Goal: Task Accomplishment & Management: Use online tool/utility

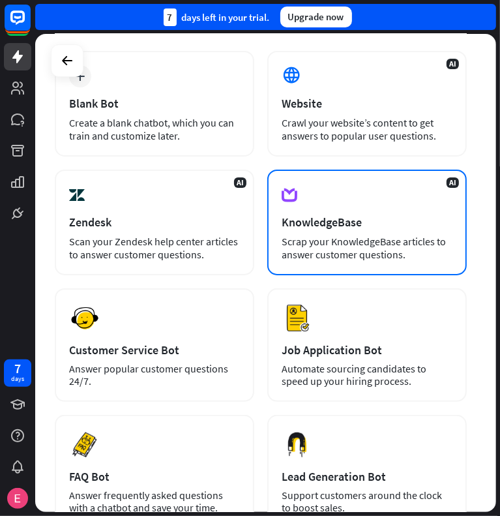
scroll to position [112, 0]
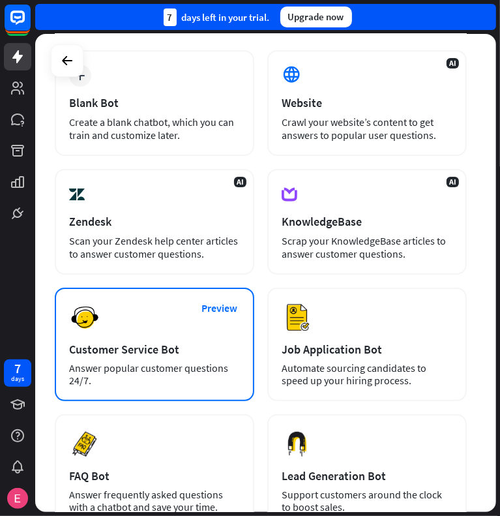
click at [174, 348] on div "Customer Service Bot" at bounding box center [154, 349] width 171 height 15
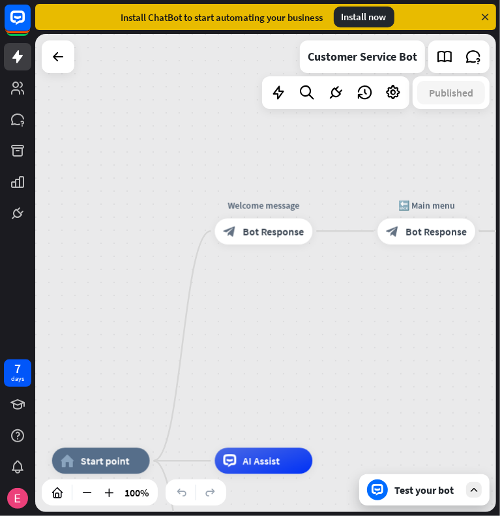
drag, startPoint x: 404, startPoint y: 213, endPoint x: 326, endPoint y: 402, distance: 204.2
click at [326, 402] on div "home_2 Start point Welcome message block_bot_response Bot Response 🔙 Main menu …" at bounding box center [265, 273] width 461 height 478
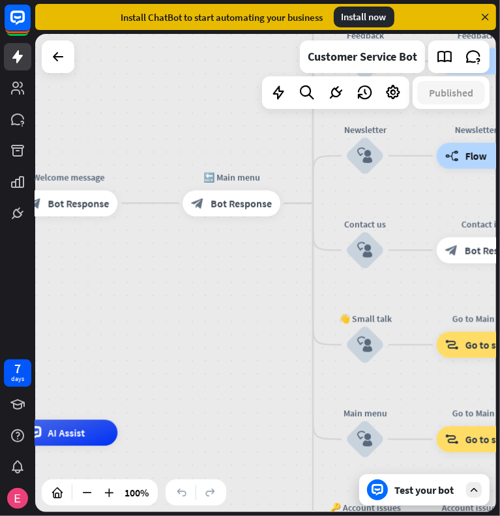
drag, startPoint x: 326, startPoint y: 402, endPoint x: 123, endPoint y: 375, distance: 204.8
click at [123, 375] on div "home_2 Start point Welcome message block_bot_response Bot Response 🔙 Main menu …" at bounding box center [265, 273] width 461 height 478
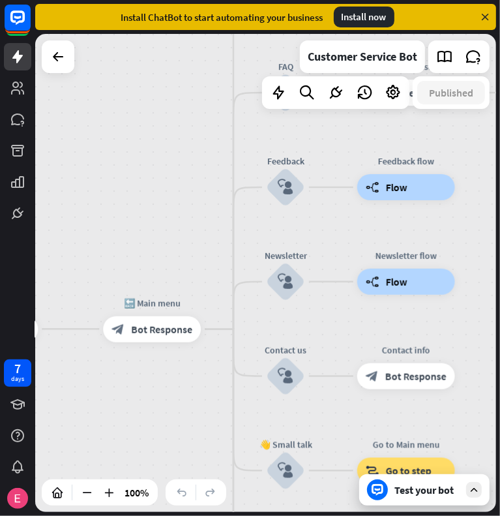
drag, startPoint x: 288, startPoint y: 281, endPoint x: 217, endPoint y: 412, distance: 150.1
click at [217, 412] on div "home_2 Start point Welcome message block_bot_response Bot Response 🔙 Main menu …" at bounding box center [265, 273] width 461 height 478
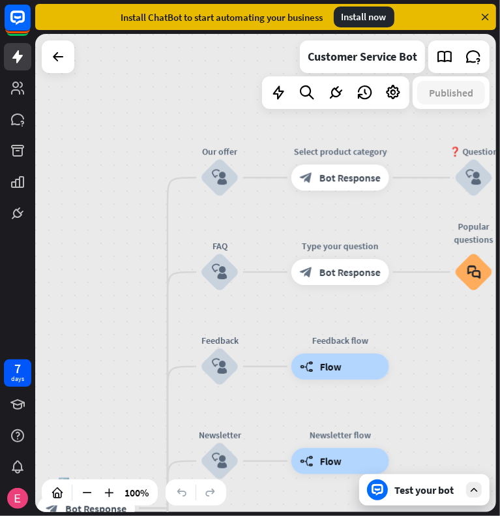
drag, startPoint x: 169, startPoint y: 341, endPoint x: 134, endPoint y: 414, distance: 80.8
click at [134, 414] on div "home_2 Start point Welcome message block_bot_response Bot Response 🔙 Main menu …" at bounding box center [265, 273] width 461 height 478
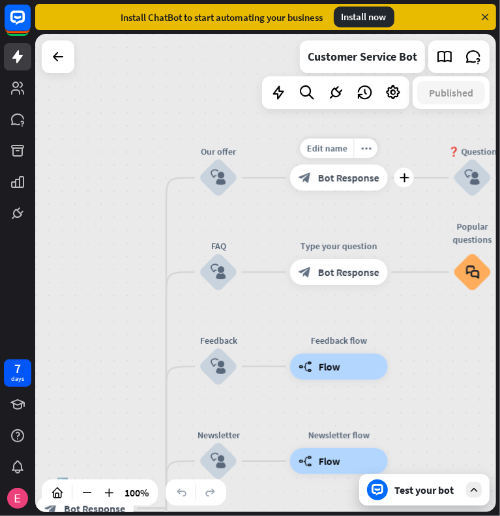
click at [348, 174] on span "Bot Response" at bounding box center [348, 177] width 61 height 13
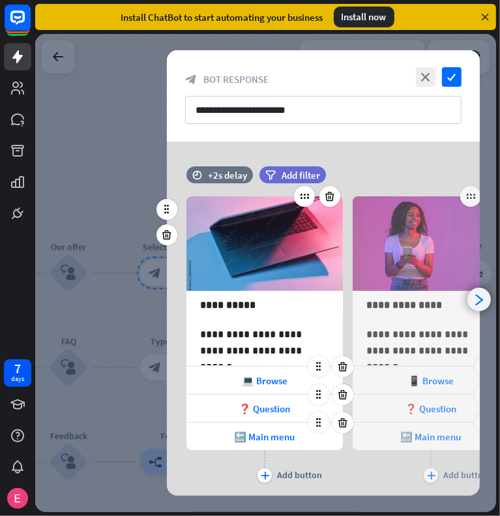
click at [484, 299] on icon "arrowhead_right" at bounding box center [480, 300] width 12 height 12
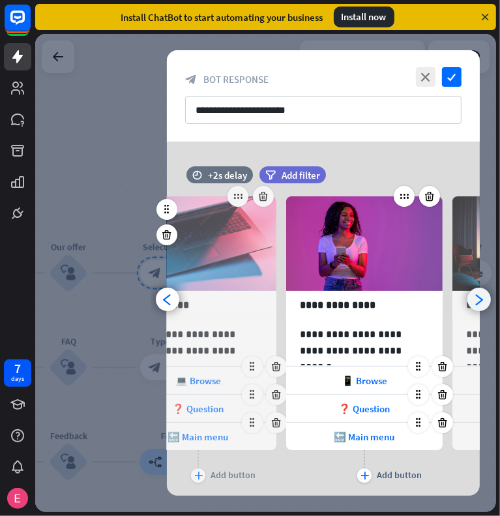
scroll to position [0, 107]
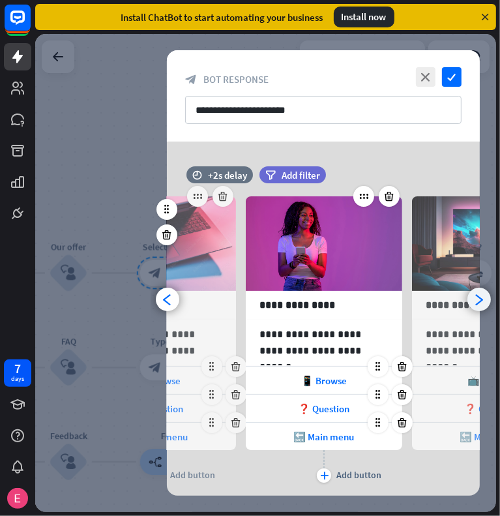
click at [481, 296] on icon "arrowhead_right" at bounding box center [480, 300] width 12 height 12
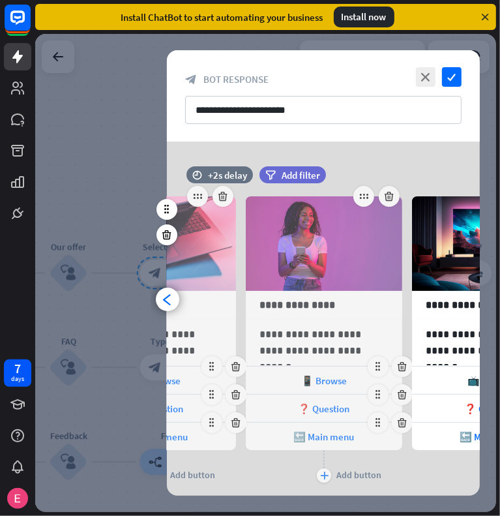
scroll to position [0, 274]
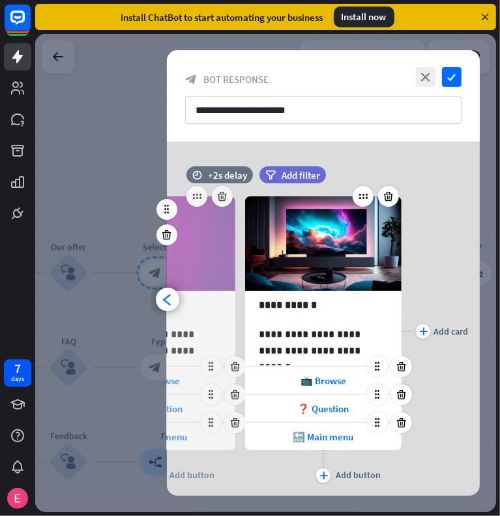
click at [481, 296] on div "**********" at bounding box center [324, 319] width 346 height 354
click at [429, 72] on icon "close" at bounding box center [426, 77] width 20 height 20
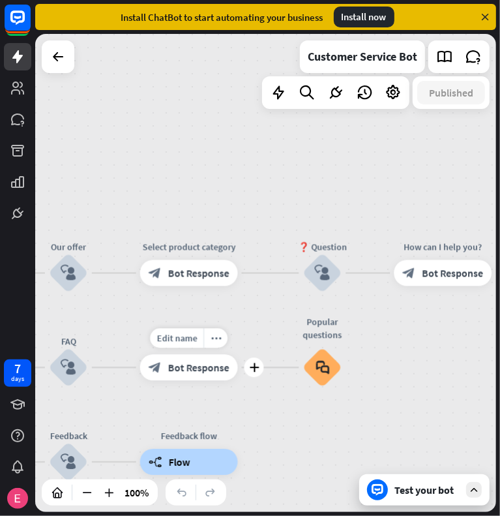
click at [205, 376] on div "block_bot_response Bot Response" at bounding box center [189, 367] width 98 height 26
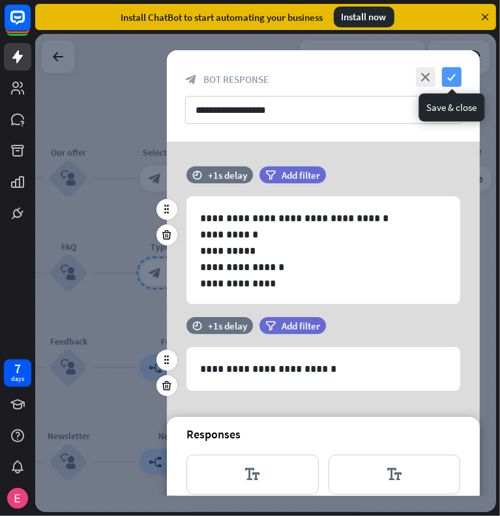
click at [456, 82] on icon "check" at bounding box center [452, 77] width 20 height 20
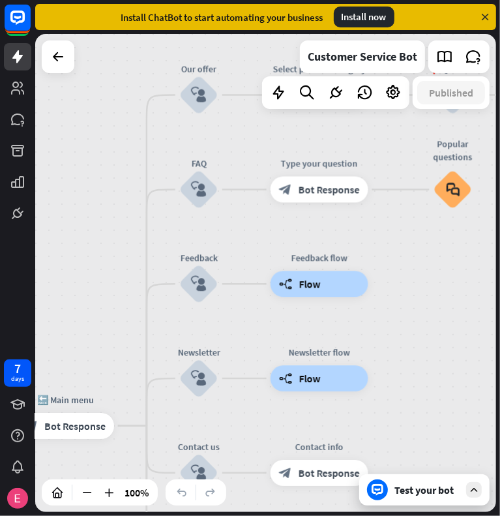
drag, startPoint x: 324, startPoint y: 393, endPoint x: 444, endPoint y: 271, distance: 171.6
click at [444, 271] on div "home_2 Start point Welcome message block_bot_response Bot Response 🔙 Main menu …" at bounding box center [265, 273] width 461 height 478
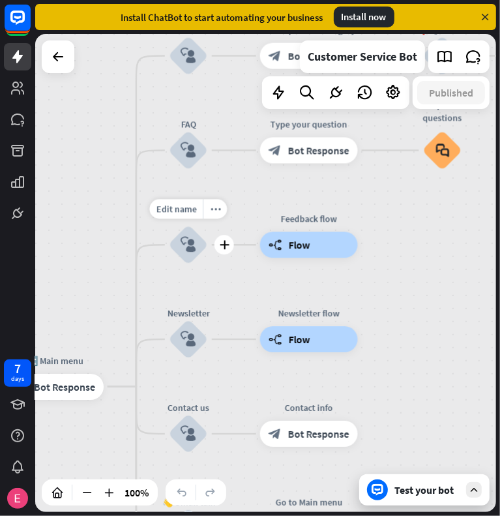
click at [192, 249] on icon "block_user_input" at bounding box center [189, 245] width 16 height 16
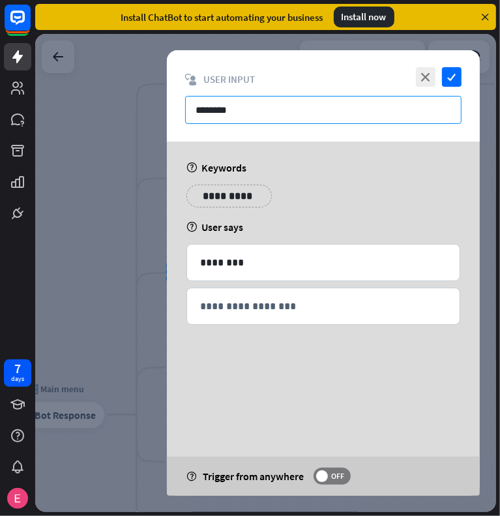
drag, startPoint x: 303, startPoint y: 115, endPoint x: 191, endPoint y: 115, distance: 112.2
click at [191, 115] on input "********" at bounding box center [323, 110] width 277 height 28
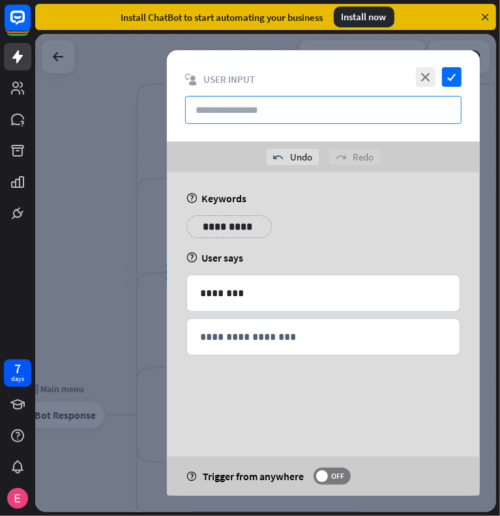
click at [276, 112] on input "text" at bounding box center [323, 110] width 277 height 28
type input "*"
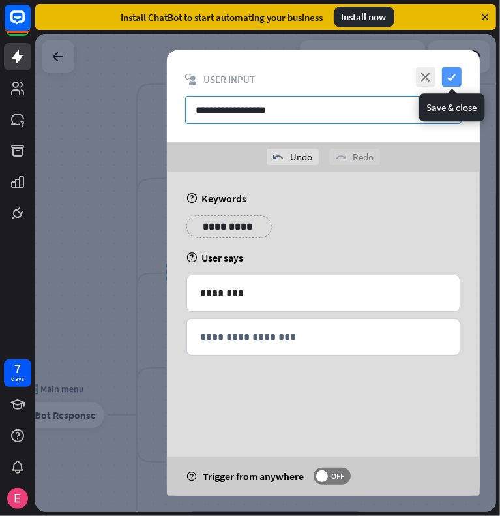
type input "**********"
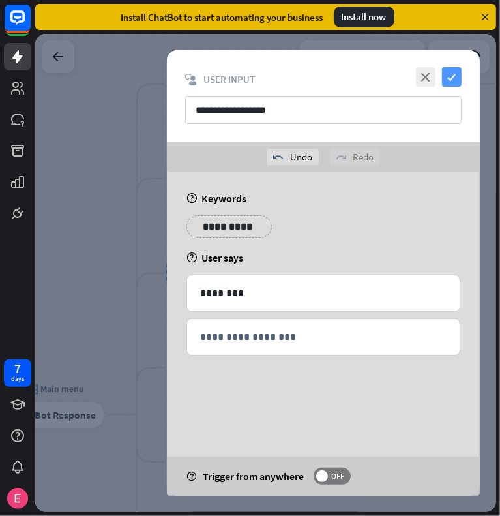
click at [455, 78] on icon "check" at bounding box center [452, 77] width 20 height 20
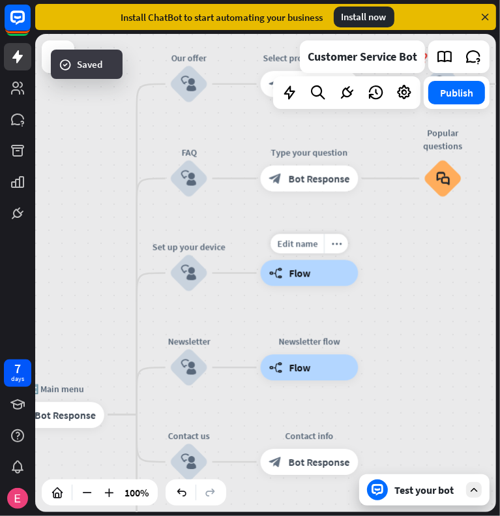
click at [300, 274] on span "Flow" at bounding box center [301, 273] width 22 height 13
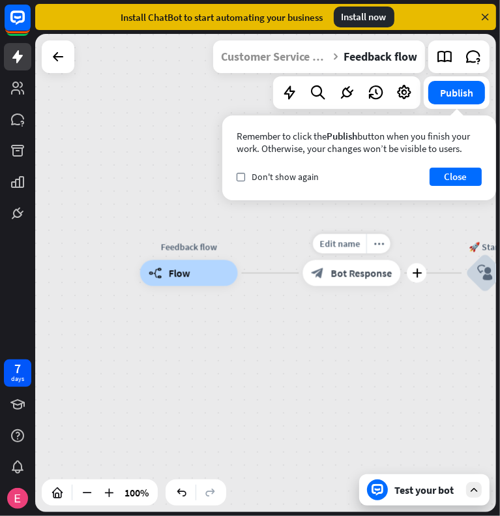
click at [350, 275] on span "Bot Response" at bounding box center [361, 273] width 61 height 13
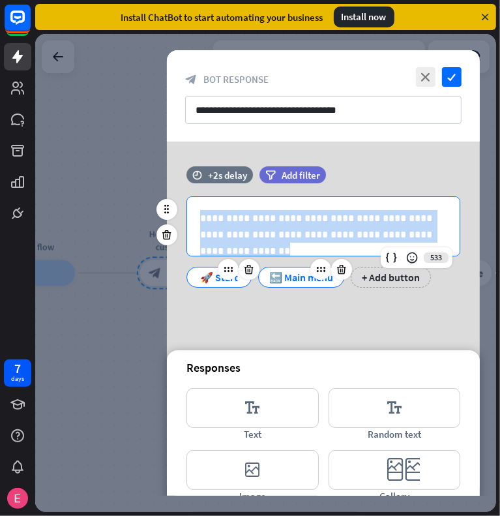
drag, startPoint x: 201, startPoint y: 217, endPoint x: 456, endPoint y: 254, distance: 257.8
click at [456, 254] on div "**********" at bounding box center [323, 226] width 273 height 59
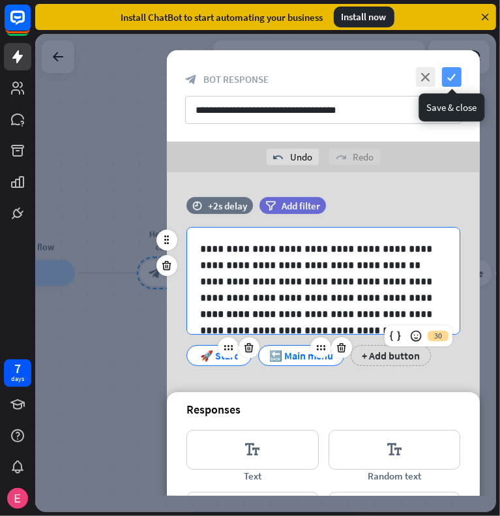
click at [453, 72] on icon "check" at bounding box center [452, 77] width 20 height 20
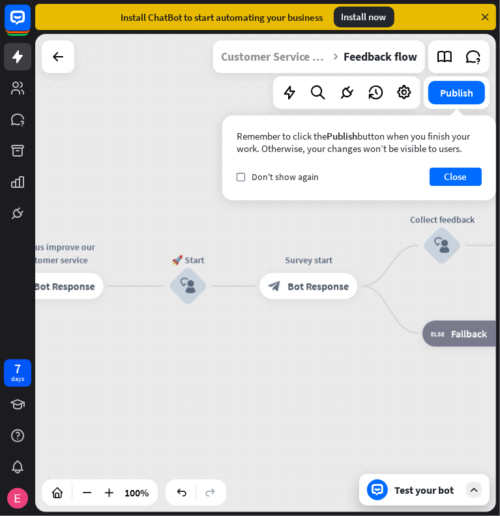
drag, startPoint x: 224, startPoint y: 375, endPoint x: -1, endPoint y: 351, distance: 226.4
click at [0, 351] on html "7 days close Product Help First steps Get started with ChatBot Help Center Foll…" at bounding box center [250, 258] width 500 height 516
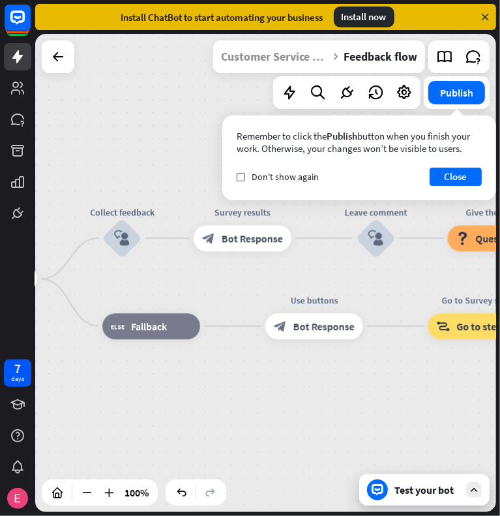
drag, startPoint x: 295, startPoint y: 357, endPoint x: 67, endPoint y: 387, distance: 229.7
click at [67, 387] on div "Feedback flow builder_tree Flow Help us improve our customer service block_bot_…" at bounding box center [265, 273] width 461 height 478
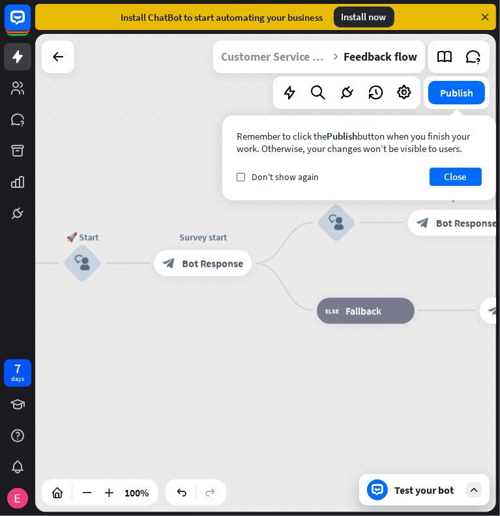
drag, startPoint x: 162, startPoint y: 406, endPoint x: 373, endPoint y: 390, distance: 211.3
click at [373, 390] on div "Feedback flow builder_tree Flow Help us improve our customer service block_bot_…" at bounding box center [265, 273] width 461 height 478
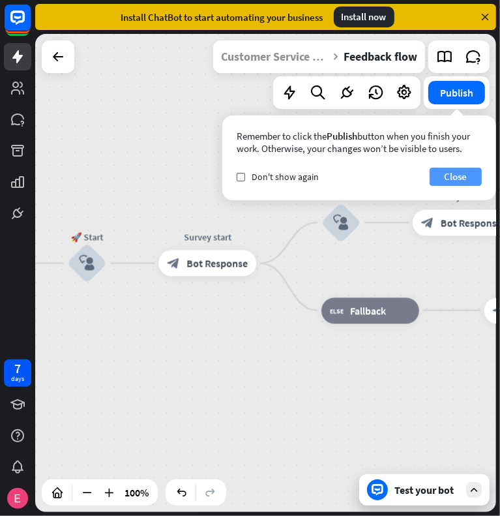
click at [455, 178] on button "Close" at bounding box center [456, 177] width 52 height 18
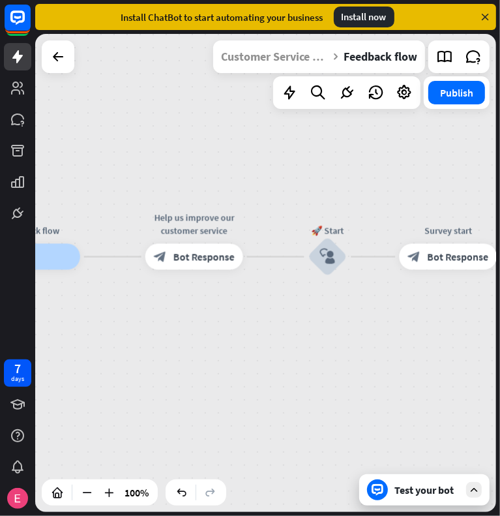
drag, startPoint x: 251, startPoint y: 330, endPoint x: 497, endPoint y: 322, distance: 245.5
click at [497, 322] on div "Feedback flow builder_tree Flow Help us improve our customer service block_bot_…" at bounding box center [267, 275] width 465 height 482
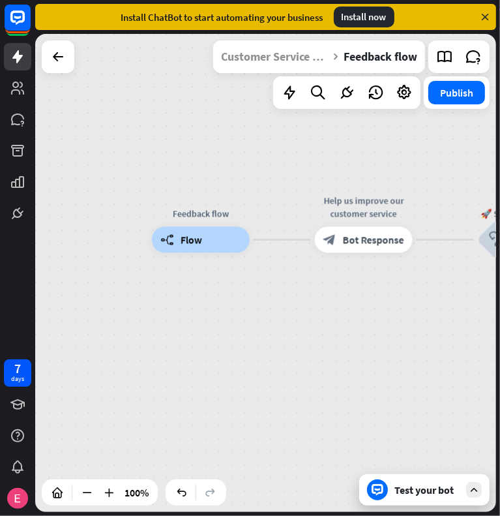
drag, startPoint x: 213, startPoint y: 343, endPoint x: 378, endPoint y: 328, distance: 165.7
click at [378, 328] on div "Feedback flow builder_tree Flow Help us improve our customer service block_bot_…" at bounding box center [382, 479] width 461 height 478
click at [276, 61] on div "Customer Service Bot" at bounding box center [274, 56] width 107 height 33
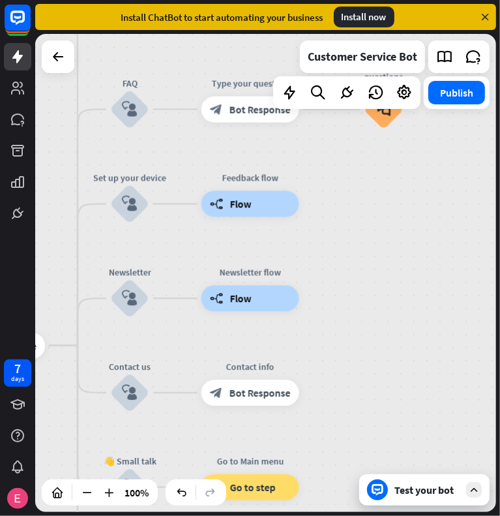
drag, startPoint x: 397, startPoint y: 361, endPoint x: 458, endPoint y: 292, distance: 92.4
click at [458, 292] on div "home_2 Start point Welcome message block_bot_response Bot Response 🔙 Main menu …" at bounding box center [265, 273] width 461 height 478
click at [136, 313] on div "block_user_input" at bounding box center [129, 298] width 39 height 39
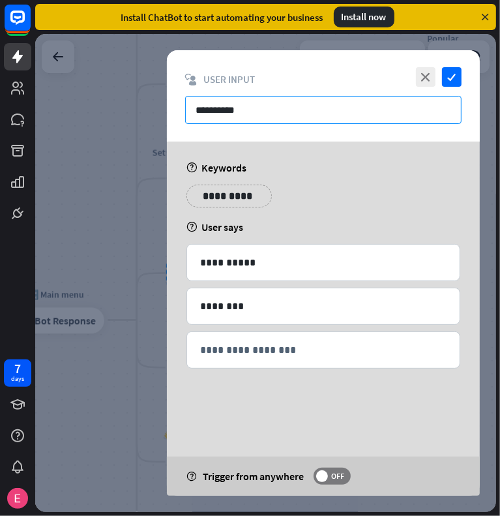
drag, startPoint x: 270, startPoint y: 122, endPoint x: 166, endPoint y: 108, distance: 105.4
click at [166, 108] on div "**********" at bounding box center [265, 273] width 461 height 478
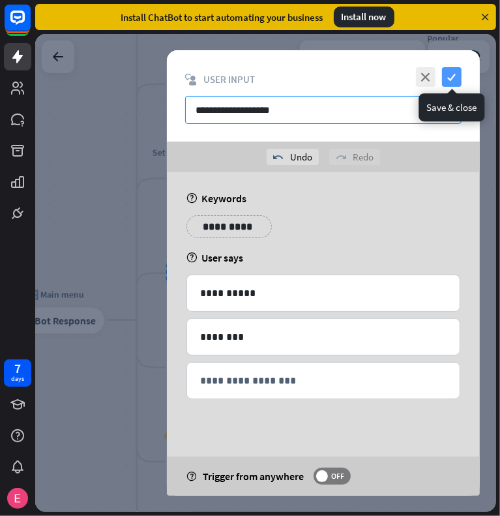
type input "**********"
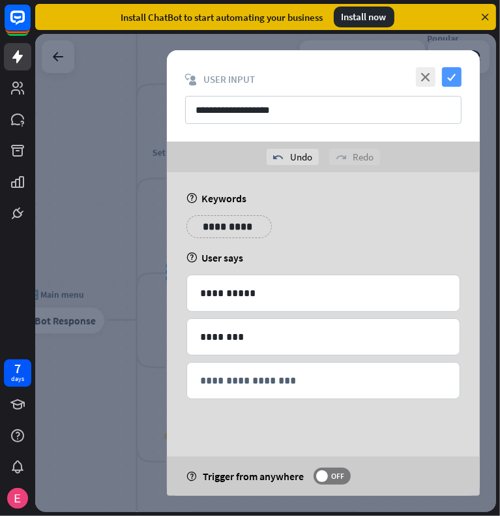
click at [451, 74] on icon "check" at bounding box center [452, 77] width 20 height 20
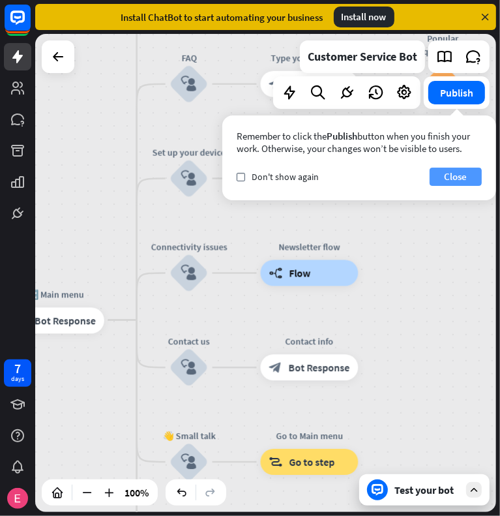
click at [462, 174] on button "Close" at bounding box center [456, 177] width 52 height 18
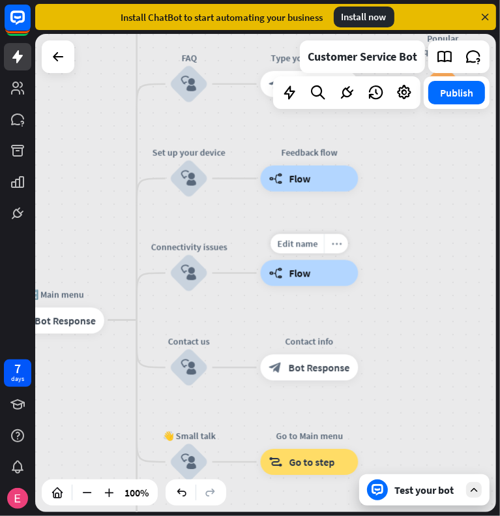
click at [340, 246] on icon "more_horiz" at bounding box center [336, 244] width 10 height 10
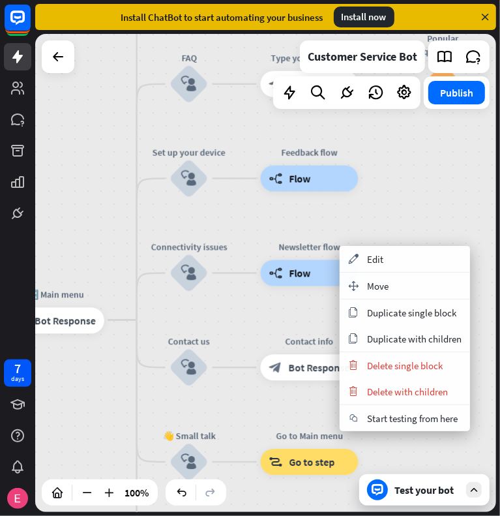
click at [423, 219] on div "home_2 Start point Welcome message block_bot_response Bot Response 🔙 Main menu …" at bounding box center [265, 273] width 461 height 478
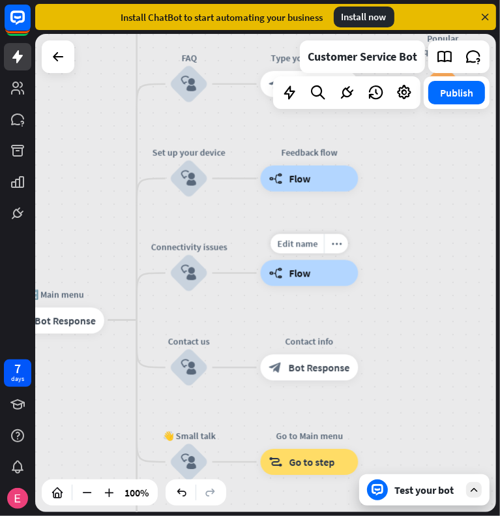
click at [329, 267] on div "builder_tree Flow" at bounding box center [310, 273] width 98 height 26
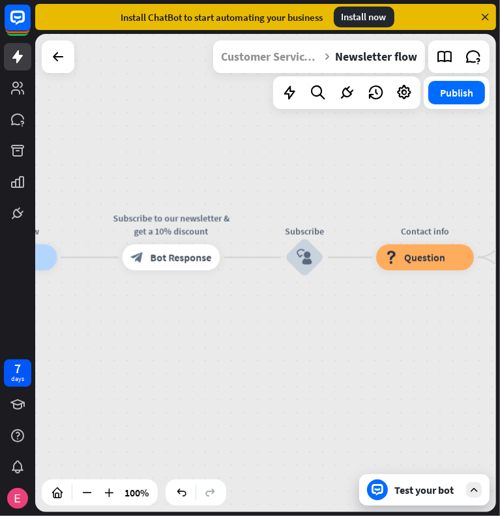
drag, startPoint x: 414, startPoint y: 362, endPoint x: 233, endPoint y: 346, distance: 181.4
click at [233, 346] on div "Newsletter flow builder_tree Flow Subscribe to our newsletter & get a 10% disco…" at bounding box center [190, 497] width 461 height 478
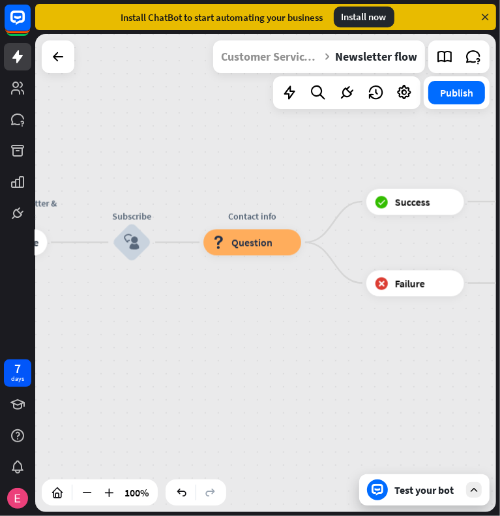
drag, startPoint x: 233, startPoint y: 346, endPoint x: 60, endPoint y: 332, distance: 173.5
click at [60, 332] on div "Newsletter flow builder_tree Flow Subscribe to our newsletter & get a 10% disco…" at bounding box center [17, 482] width 461 height 478
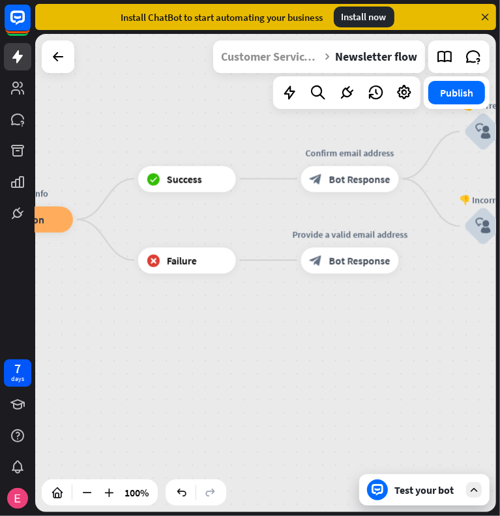
drag, startPoint x: 377, startPoint y: 377, endPoint x: 112, endPoint y: 352, distance: 266.8
click at [112, 352] on div "Newsletter flow builder_tree Flow Subscribe to our newsletter & get a 10% disco…" at bounding box center [265, 273] width 461 height 478
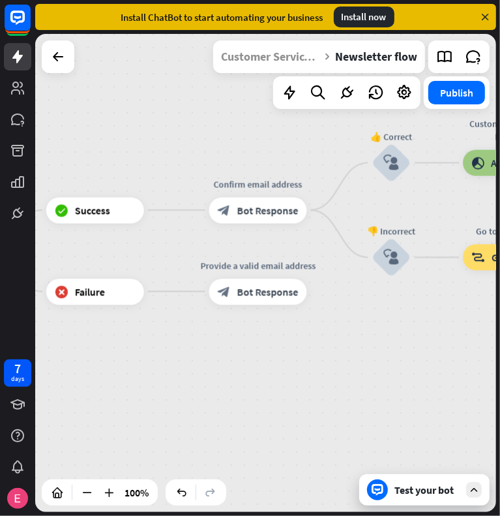
drag, startPoint x: 424, startPoint y: 358, endPoint x: 596, endPoint y: 384, distance: 173.6
click at [500, 384] on html "7 days close Product Help First steps Get started with ChatBot Help Center Foll…" at bounding box center [250, 258] width 500 height 516
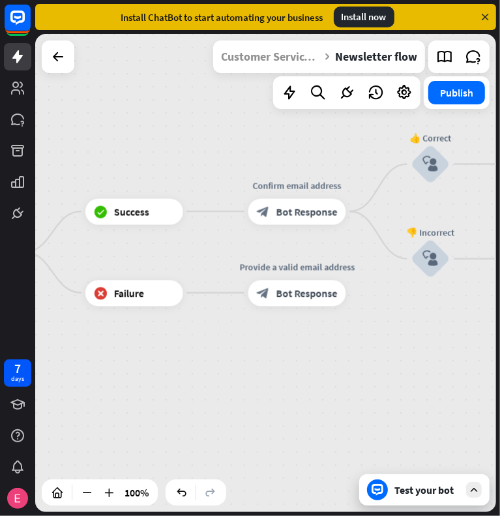
drag, startPoint x: 485, startPoint y: 357, endPoint x: 181, endPoint y: 383, distance: 304.5
click at [181, 383] on div "Newsletter flow builder_tree Flow Subscribe to our newsletter & get a 10% disco…" at bounding box center [265, 273] width 461 height 478
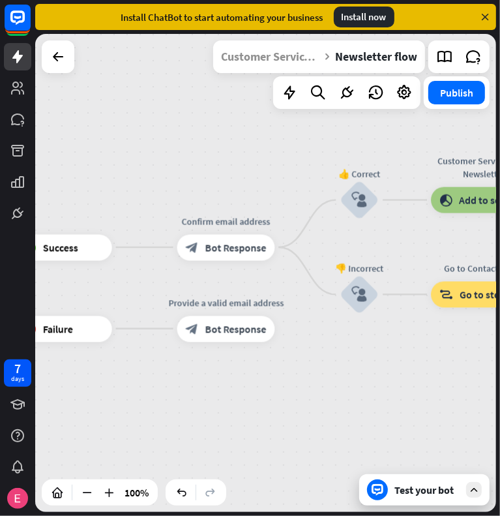
drag, startPoint x: 323, startPoint y: 373, endPoint x: 377, endPoint y: 391, distance: 57.2
click at [377, 391] on div "Newsletter flow builder_tree Flow Subscribe to our newsletter & get a 10% disco…" at bounding box center [265, 273] width 461 height 478
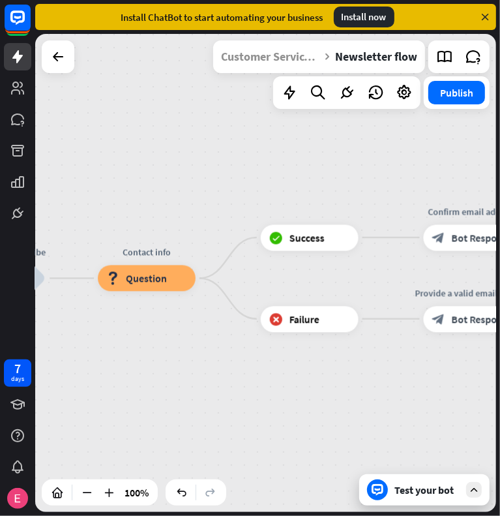
drag, startPoint x: 136, startPoint y: 395, endPoint x: 374, endPoint y: 385, distance: 237.7
click at [374, 385] on div "Newsletter flow builder_tree Flow Subscribe to our newsletter & get a 10% disco…" at bounding box center [265, 273] width 461 height 478
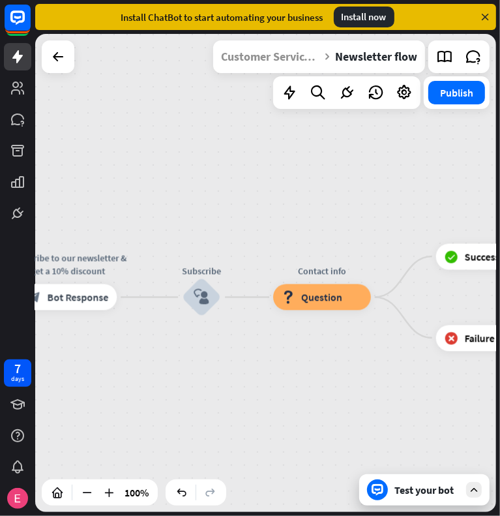
drag, startPoint x: 277, startPoint y: 360, endPoint x: 524, endPoint y: 379, distance: 248.0
click at [500, 379] on html "7 days close Product Help First steps Get started with ChatBot Help Center Foll…" at bounding box center [250, 258] width 500 height 516
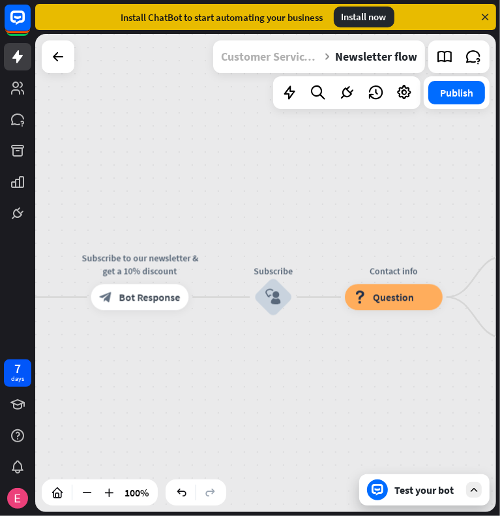
click at [266, 67] on div "Customer Service Bot" at bounding box center [270, 56] width 99 height 33
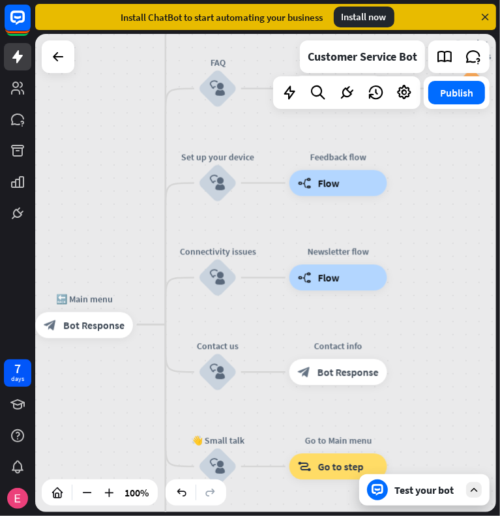
drag, startPoint x: 273, startPoint y: 290, endPoint x: 423, endPoint y: 294, distance: 149.5
click at [423, 294] on div "home_2 Start point Welcome message block_bot_response Bot Response 🔙 Main menu …" at bounding box center [265, 273] width 461 height 478
click at [365, 250] on icon "more_horiz" at bounding box center [365, 248] width 10 height 10
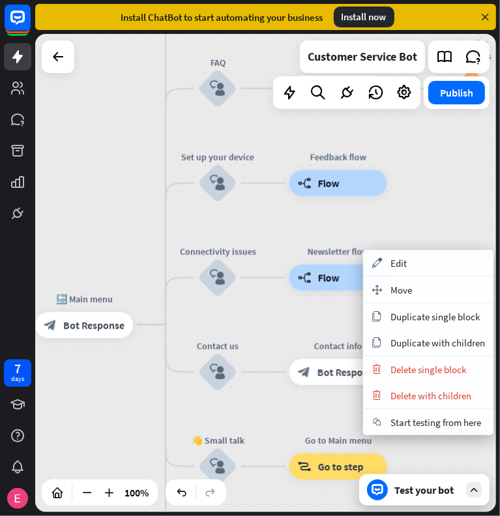
click at [327, 319] on div "home_2 Start point Welcome message block_bot_response Bot Response 🔙 Main menu …" at bounding box center [265, 273] width 461 height 478
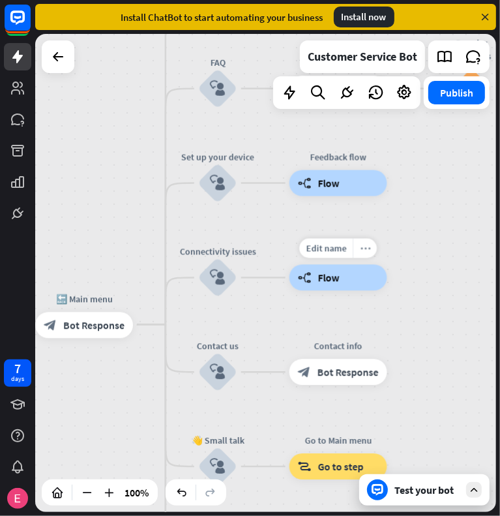
click at [371, 250] on div "more_horiz" at bounding box center [365, 249] width 24 height 20
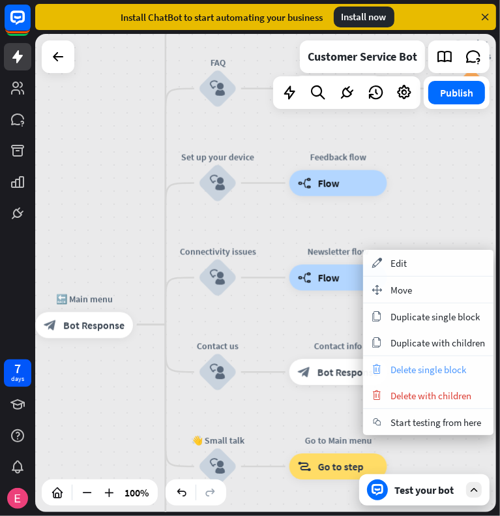
click at [427, 363] on span "Delete single block" at bounding box center [429, 369] width 76 height 12
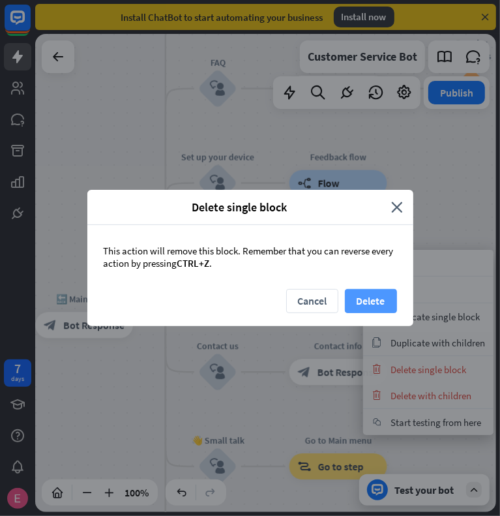
click at [365, 299] on button "Delete" at bounding box center [371, 301] width 52 height 24
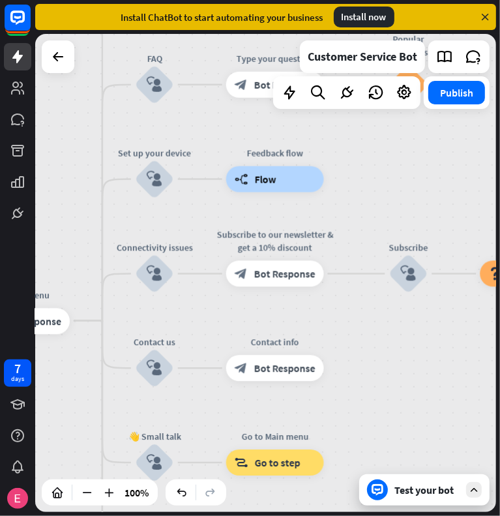
drag, startPoint x: 405, startPoint y: 331, endPoint x: 377, endPoint y: 334, distance: 27.6
click at [377, 334] on div "home_2 Start point Welcome message block_bot_response Bot Response 🔙 Main menu …" at bounding box center [265, 273] width 461 height 478
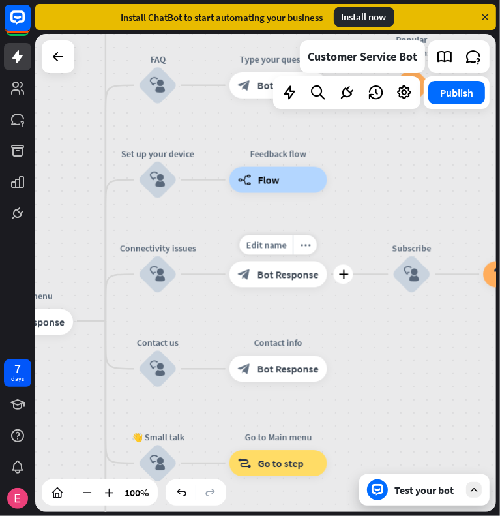
click at [284, 279] on span "Bot Response" at bounding box center [288, 274] width 61 height 13
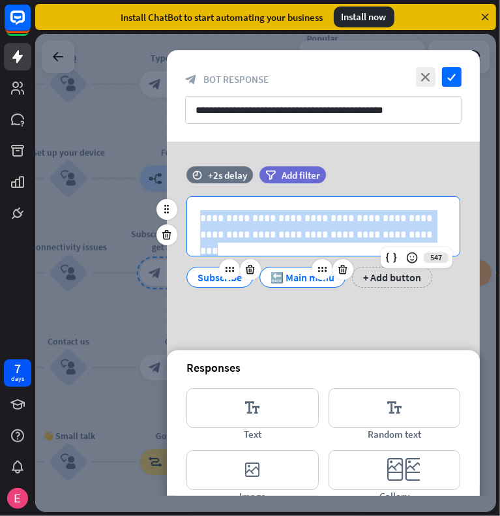
drag, startPoint x: 200, startPoint y: 219, endPoint x: 401, endPoint y: 237, distance: 201.8
click at [401, 237] on p "**********" at bounding box center [323, 226] width 247 height 33
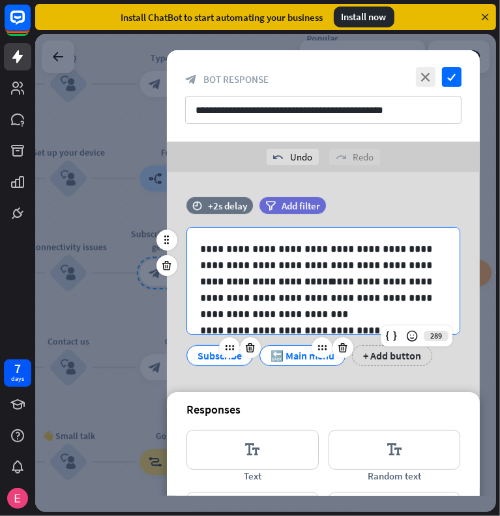
scroll to position [55, 0]
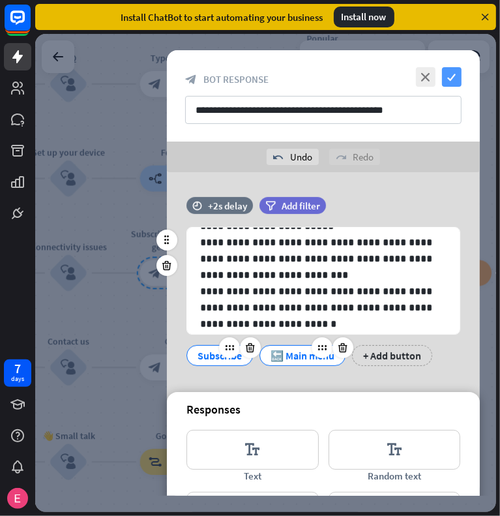
click at [457, 80] on icon "check" at bounding box center [452, 77] width 20 height 20
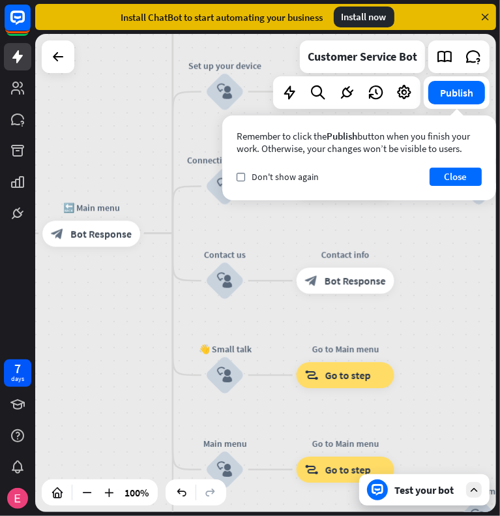
drag, startPoint x: 347, startPoint y: 396, endPoint x: 504, endPoint y: 309, distance: 179.0
click at [500, 309] on html "7 days close Product Help First steps Get started with ChatBot Help Center Foll…" at bounding box center [250, 258] width 500 height 516
click at [451, 173] on button "Close" at bounding box center [456, 177] width 52 height 18
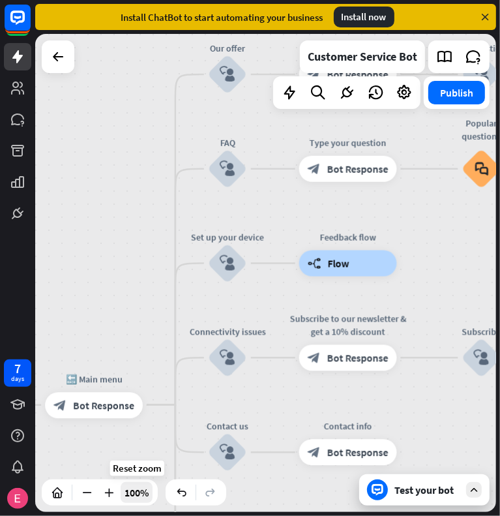
drag, startPoint x: 142, startPoint y: 326, endPoint x: 144, endPoint y: 493, distance: 167.0
click at [144, 493] on div "home_2 Start point Welcome message block_bot_response Bot Response 🔙 Main menu …" at bounding box center [265, 273] width 461 height 478
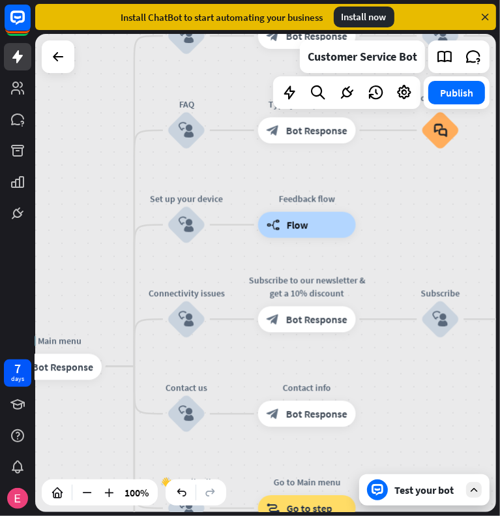
drag, startPoint x: 450, startPoint y: 281, endPoint x: 410, endPoint y: 243, distance: 54.5
click at [410, 243] on div "home_2 Start point Welcome message block_bot_response Bot Response 🔙 Main menu …" at bounding box center [265, 273] width 461 height 478
click at [191, 320] on icon "block_user_input" at bounding box center [187, 320] width 16 height 16
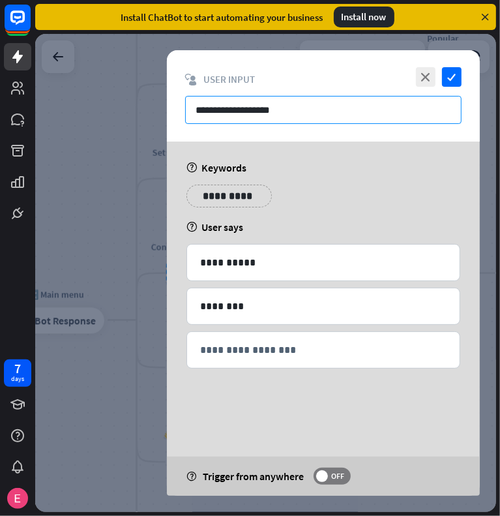
click at [287, 110] on input "**********" at bounding box center [323, 110] width 277 height 28
drag, startPoint x: 243, startPoint y: 110, endPoint x: 186, endPoint y: 110, distance: 56.8
click at [186, 110] on input "**********" at bounding box center [323, 110] width 277 height 28
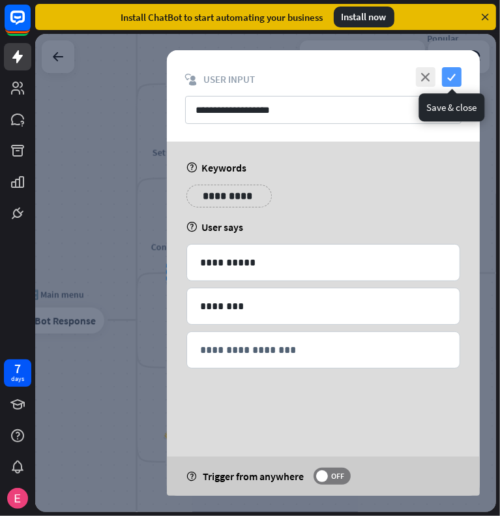
click at [457, 74] on icon "check" at bounding box center [452, 77] width 20 height 20
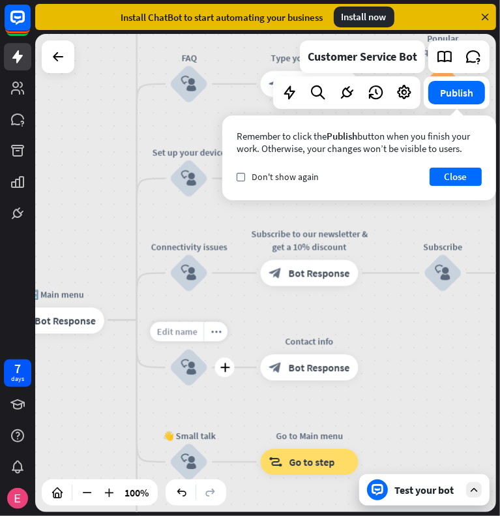
click at [185, 332] on span "Edit name" at bounding box center [177, 332] width 40 height 12
type input "*"
type input "**********"
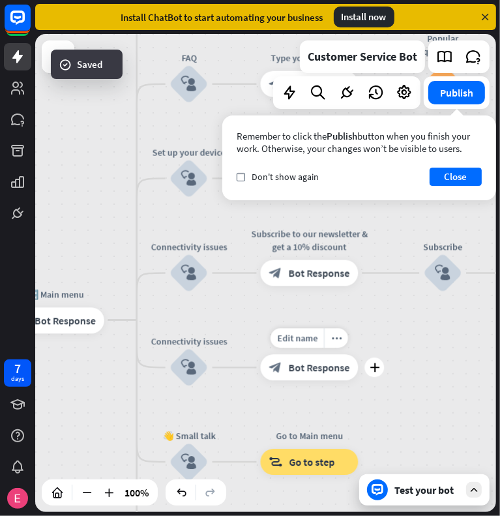
click at [306, 367] on span "Bot Response" at bounding box center [319, 367] width 61 height 13
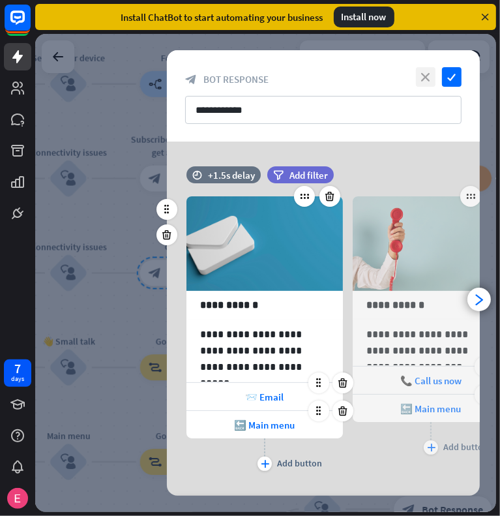
click at [425, 75] on icon "close" at bounding box center [426, 77] width 20 height 20
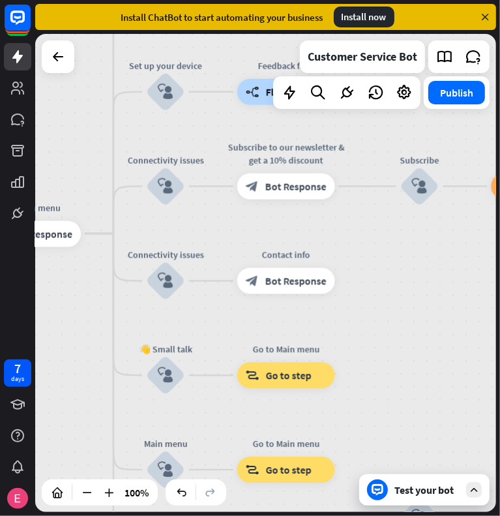
drag, startPoint x: 363, startPoint y: 336, endPoint x: 460, endPoint y: 344, distance: 97.5
click at [460, 344] on div "home_2 Start point Welcome message block_bot_response Bot Response 🔙 Main menu …" at bounding box center [265, 273] width 461 height 478
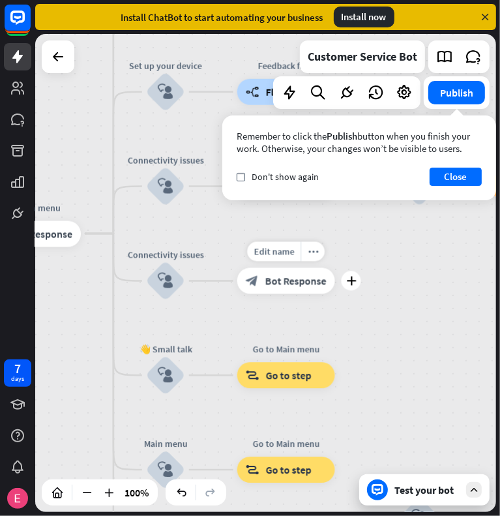
click at [284, 286] on span "Bot Response" at bounding box center [296, 281] width 61 height 13
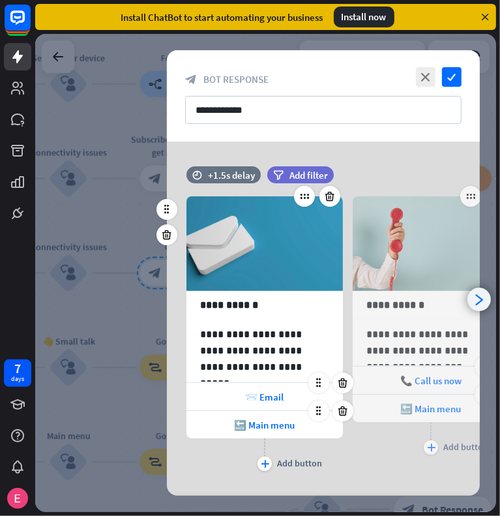
click at [484, 299] on icon "arrowhead_right" at bounding box center [480, 300] width 12 height 12
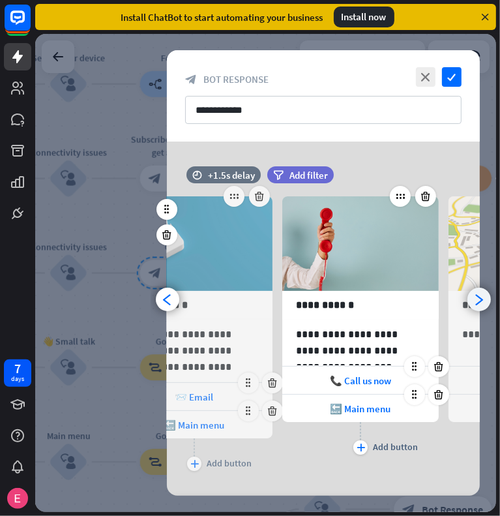
click at [484, 299] on icon "arrowhead_right" at bounding box center [480, 300] width 12 height 12
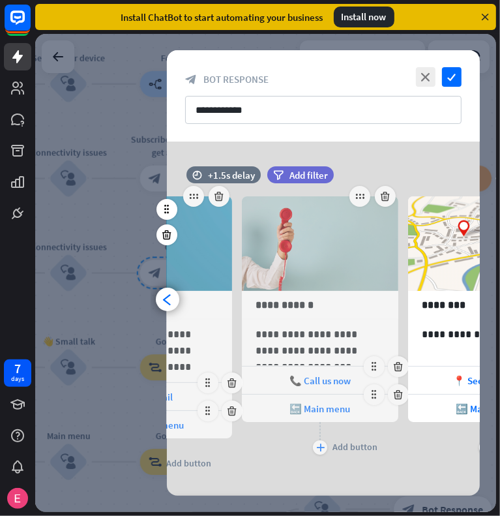
scroll to position [0, 274]
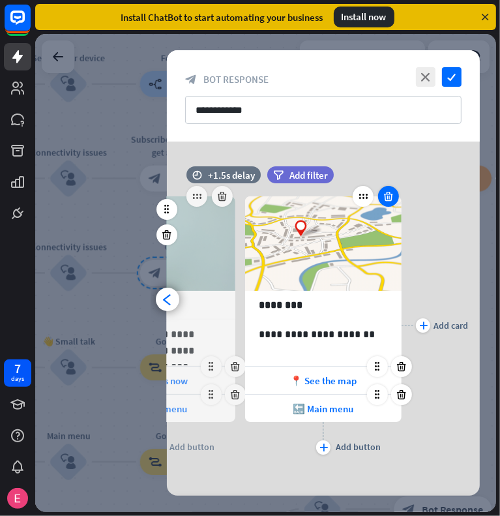
click at [388, 195] on icon at bounding box center [389, 197] width 12 height 12
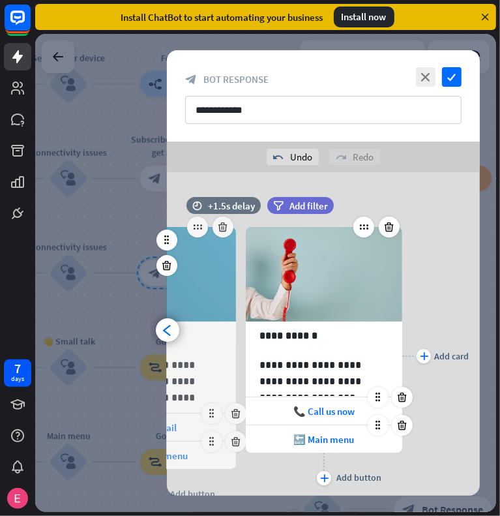
scroll to position [0, 107]
click at [388, 226] on icon at bounding box center [390, 227] width 12 height 12
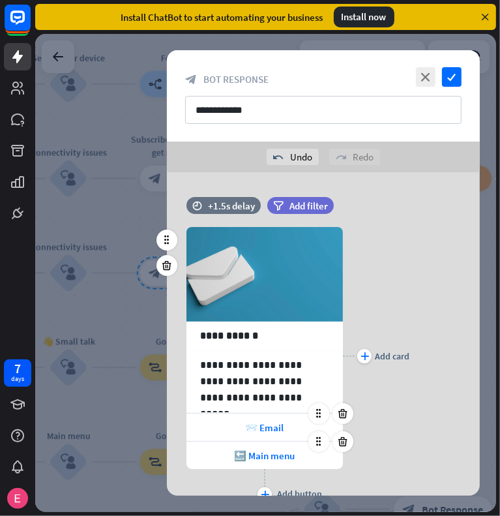
scroll to position [0, 0]
click at [170, 266] on icon at bounding box center [167, 266] width 12 height 12
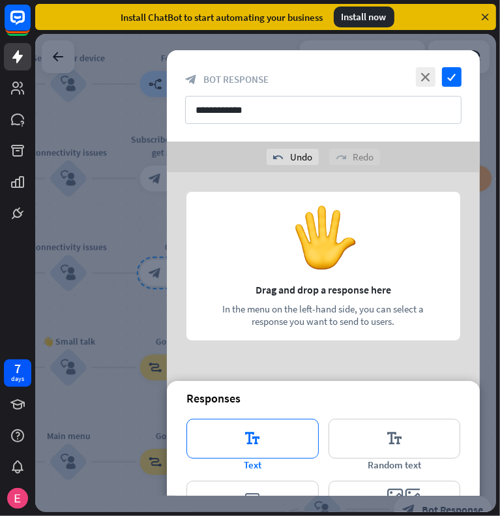
click at [254, 446] on icon "editor_text" at bounding box center [253, 439] width 132 height 40
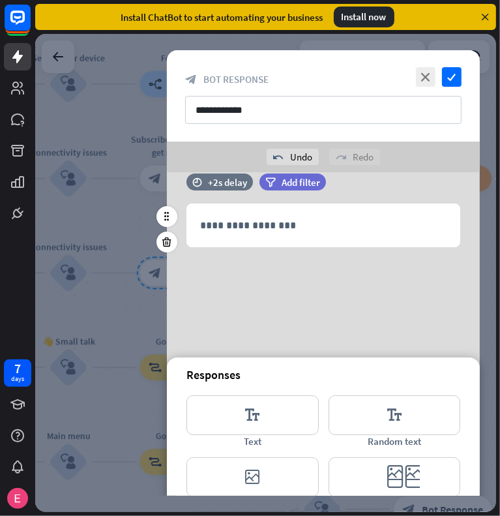
scroll to position [25, 0]
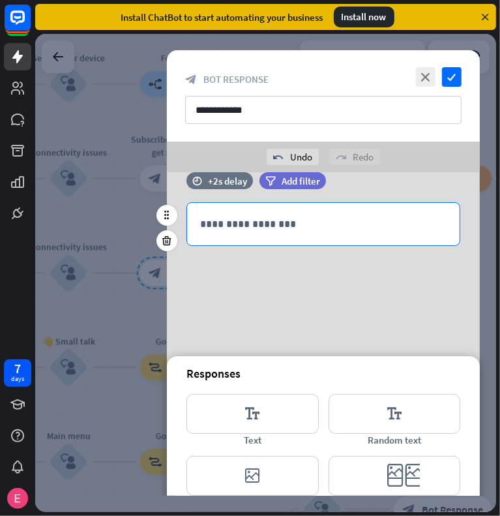
click at [305, 237] on div "**********" at bounding box center [323, 224] width 273 height 42
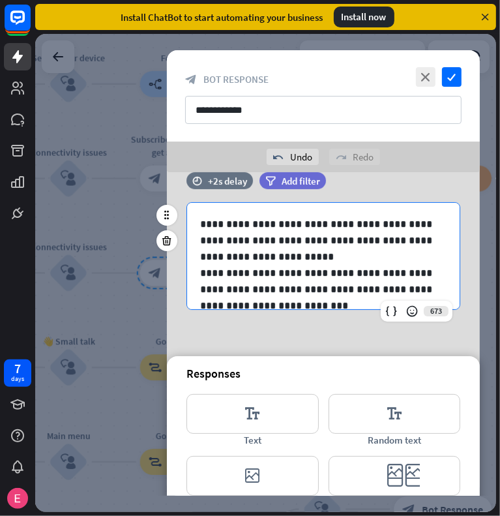
scroll to position [55, 0]
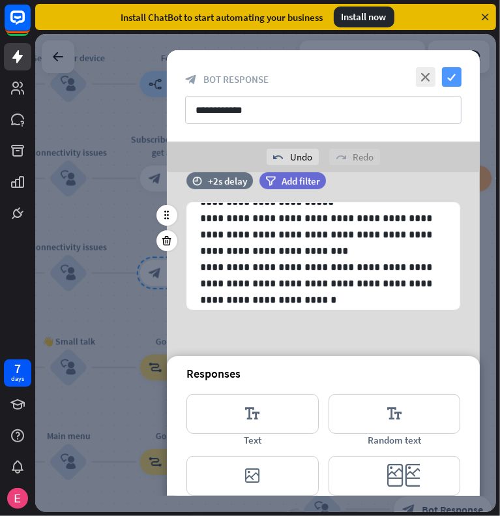
click at [456, 78] on icon "check" at bounding box center [452, 77] width 20 height 20
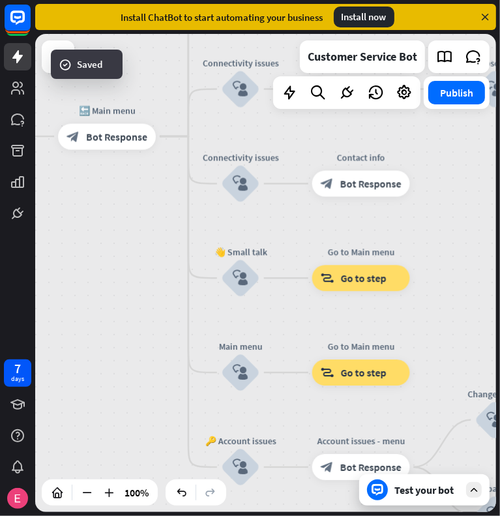
drag, startPoint x: 344, startPoint y: 344, endPoint x: 515, endPoint y: 255, distance: 192.9
click at [500, 255] on html "7 days close Product Help First steps Get started with ChatBot Help Center Foll…" at bounding box center [250, 258] width 500 height 516
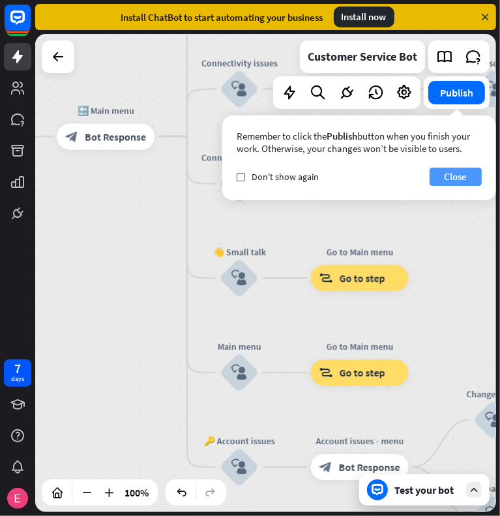
click at [466, 177] on button "Close" at bounding box center [456, 177] width 52 height 18
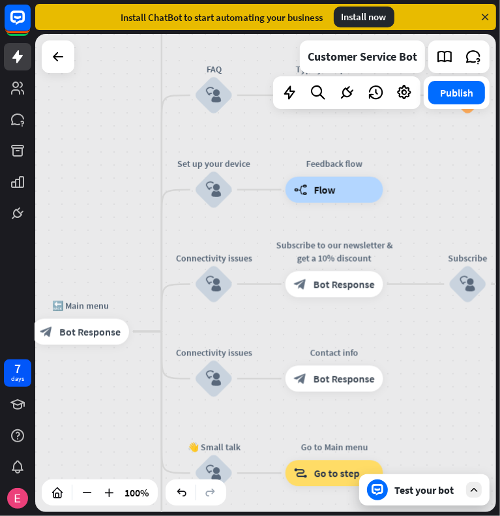
drag, startPoint x: 473, startPoint y: 226, endPoint x: 446, endPoint y: 433, distance: 209.3
click at [446, 433] on div "home_2 Start point Welcome message block_bot_response Bot Response 🔙 Main menu …" at bounding box center [265, 273] width 461 height 478
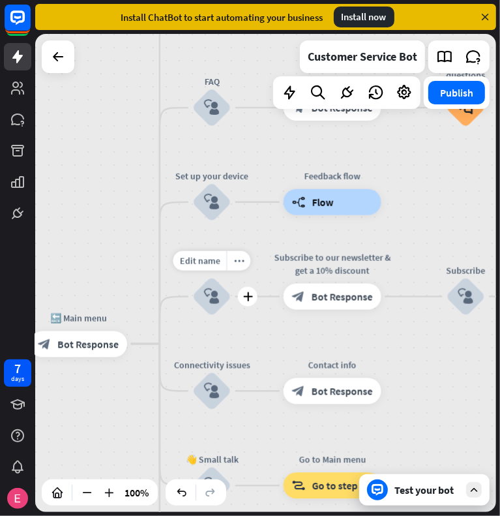
click at [209, 309] on div "block_user_input" at bounding box center [211, 296] width 39 height 39
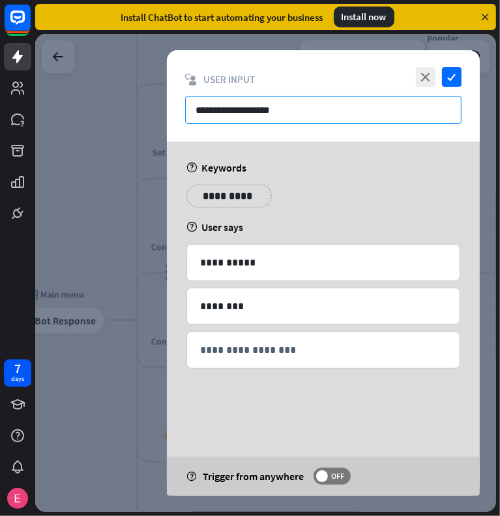
drag, startPoint x: 293, startPoint y: 105, endPoint x: 193, endPoint y: 100, distance: 100.0
click at [193, 100] on input "**********" at bounding box center [323, 110] width 277 height 28
type input "*"
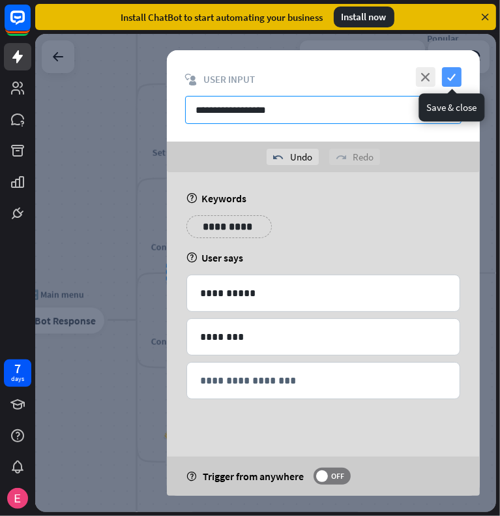
type input "**********"
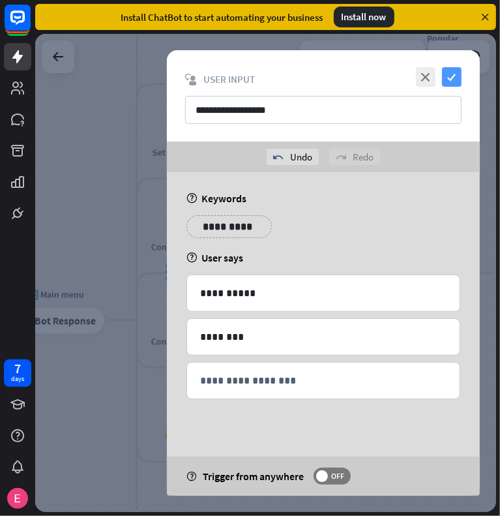
click at [452, 78] on icon "check" at bounding box center [452, 77] width 20 height 20
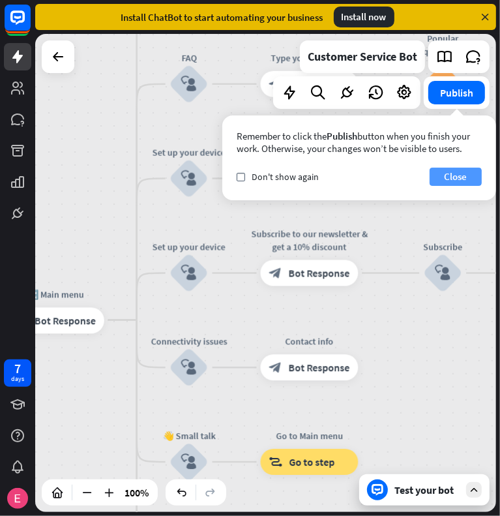
click at [478, 170] on button "Close" at bounding box center [456, 177] width 52 height 18
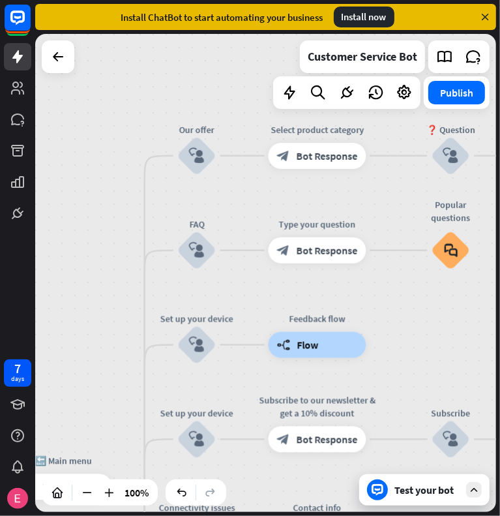
drag, startPoint x: 120, startPoint y: 204, endPoint x: 127, endPoint y: 370, distance: 166.5
click at [127, 370] on div "home_2 Start point Welcome message block_bot_response Bot Response 🔙 Main menu …" at bounding box center [265, 273] width 461 height 478
click at [213, 348] on div "block_user_input" at bounding box center [196, 345] width 39 height 39
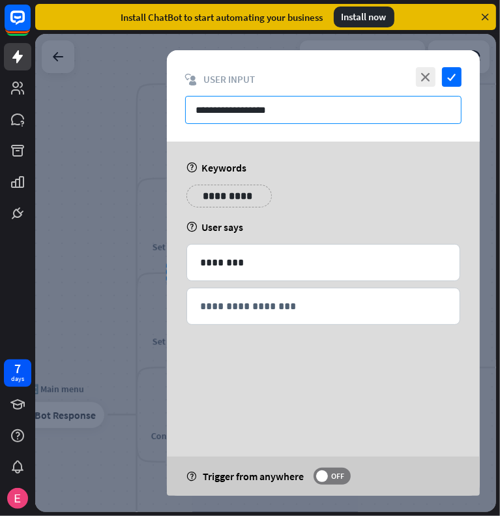
drag, startPoint x: 315, startPoint y: 106, endPoint x: 144, endPoint y: 114, distance: 171.8
click at [144, 114] on div "**********" at bounding box center [265, 273] width 461 height 478
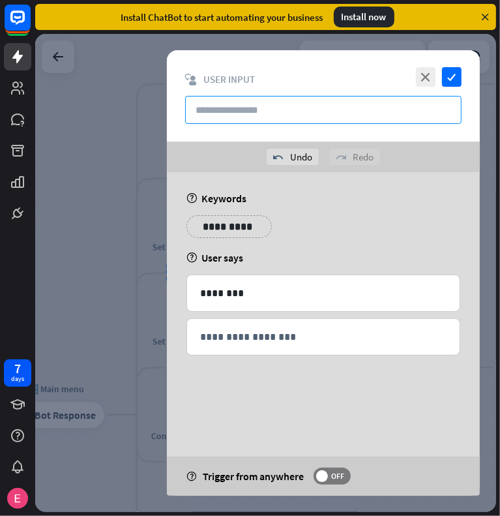
type input "*"
type input "********"
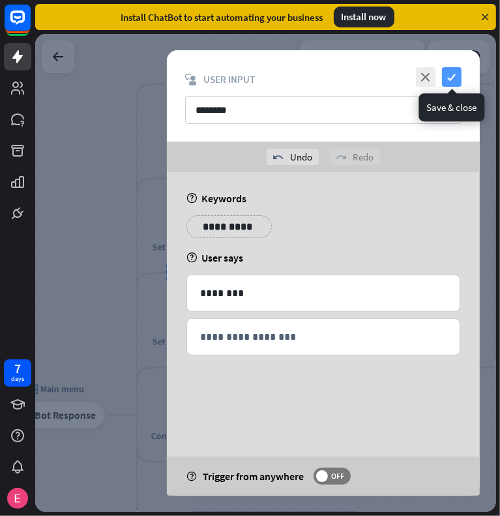
click at [449, 77] on icon "check" at bounding box center [452, 77] width 20 height 20
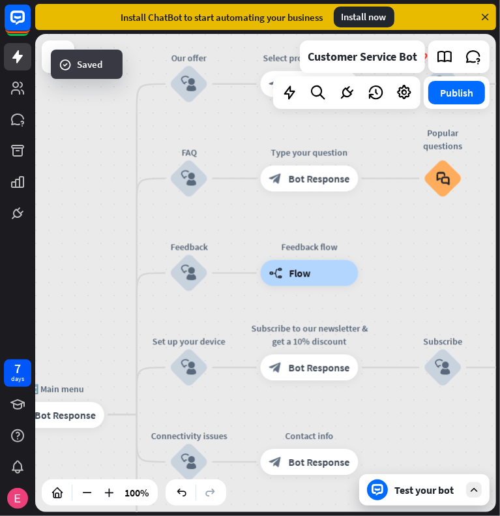
click at [318, 271] on div "builder_tree Flow" at bounding box center [310, 273] width 98 height 26
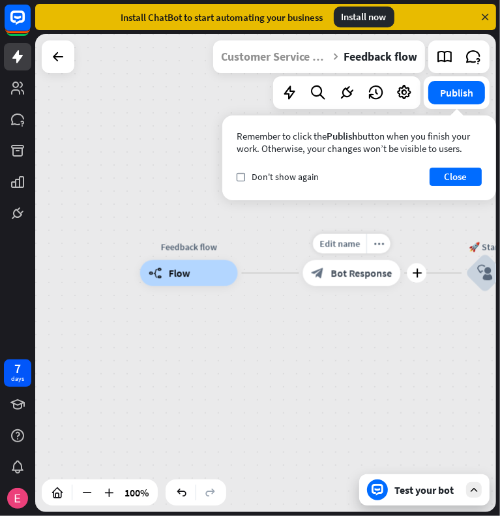
click at [320, 269] on icon "block_bot_response" at bounding box center [317, 273] width 13 height 13
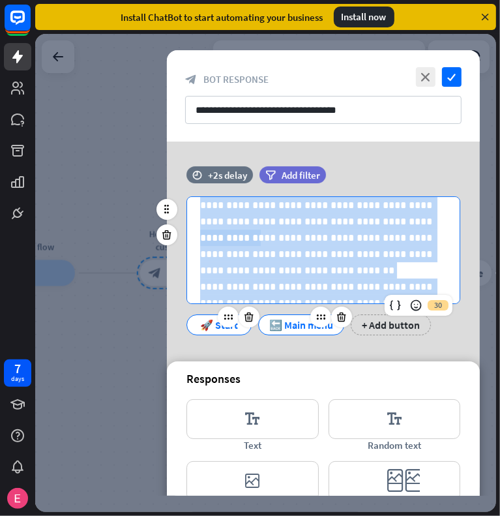
scroll to position [131, 0]
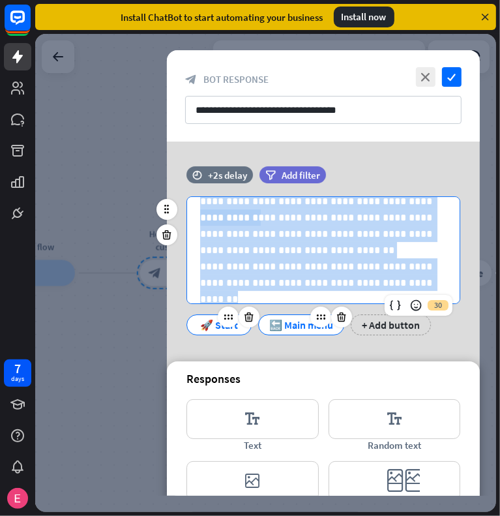
drag, startPoint x: 198, startPoint y: 219, endPoint x: 352, endPoint y: 324, distance: 186.2
click at [352, 324] on div "**********" at bounding box center [324, 265] width 274 height 139
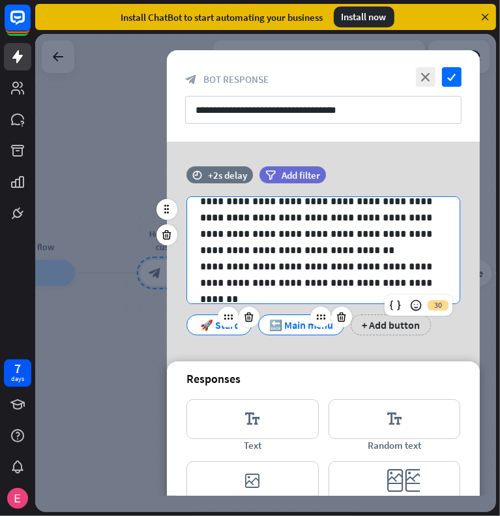
scroll to position [0, 0]
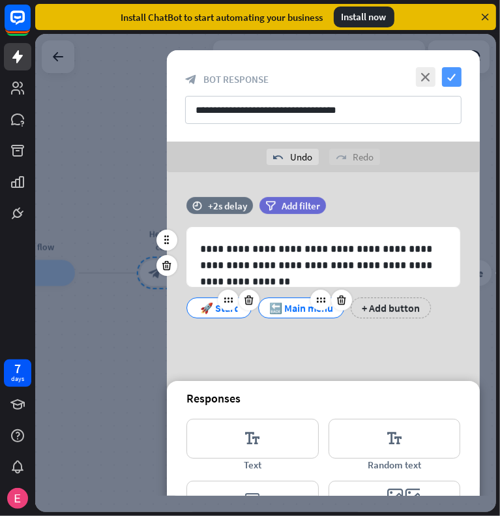
click at [459, 69] on icon "check" at bounding box center [452, 77] width 20 height 20
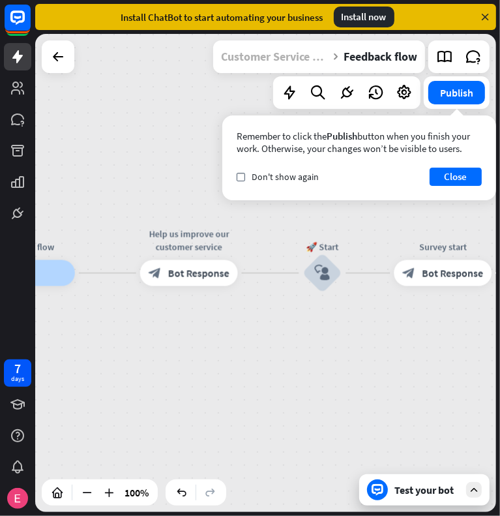
click at [271, 56] on div "Customer Service Bot" at bounding box center [274, 56] width 107 height 33
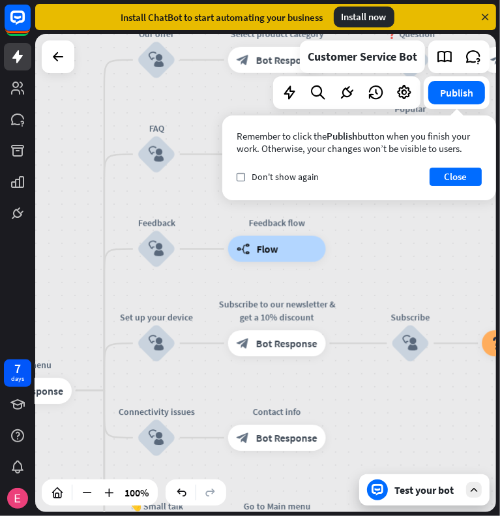
drag, startPoint x: 322, startPoint y: 264, endPoint x: 432, endPoint y: 229, distance: 115.6
click at [432, 229] on div "home_2 Start point Welcome message block_bot_response Bot Response 🔙 Main menu …" at bounding box center [265, 273] width 461 height 478
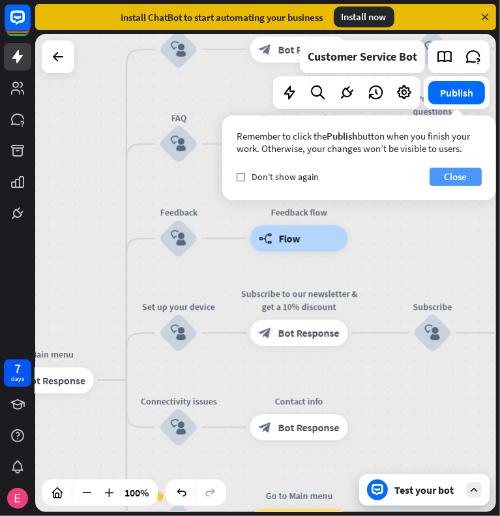
click at [457, 173] on button "Close" at bounding box center [456, 177] width 52 height 18
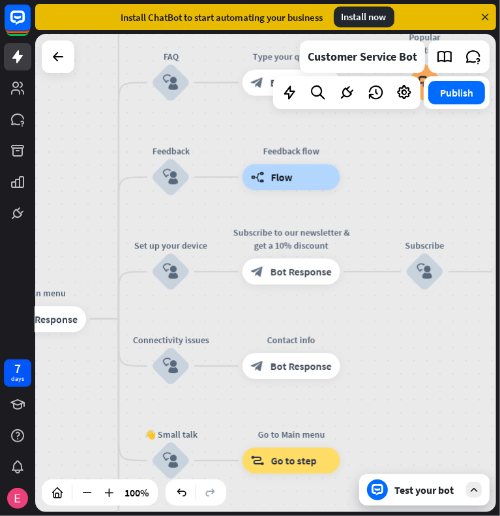
drag, startPoint x: 401, startPoint y: 267, endPoint x: 392, endPoint y: 206, distance: 61.4
click at [392, 206] on div "home_2 Start point Welcome message block_bot_response Bot Response 🔙 Main menu …" at bounding box center [265, 273] width 461 height 478
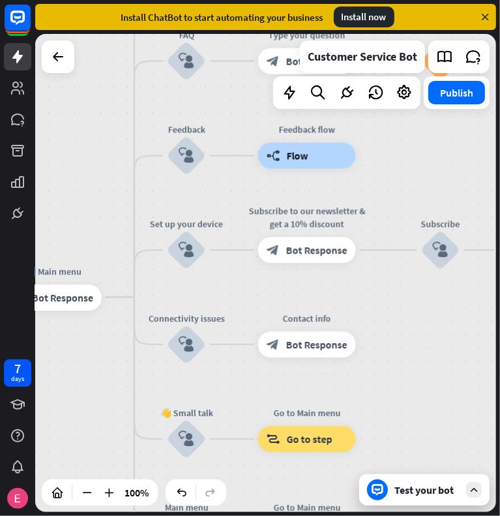
drag, startPoint x: 412, startPoint y: 397, endPoint x: 429, endPoint y: 375, distance: 27.9
click at [429, 375] on div "home_2 Start point Welcome message block_bot_response Bot Response 🔙 Main menu …" at bounding box center [265, 273] width 461 height 478
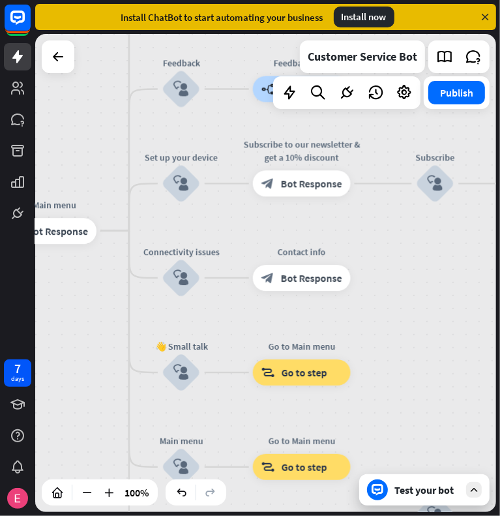
drag, startPoint x: 446, startPoint y: 405, endPoint x: 440, endPoint y: 335, distance: 70.1
click at [440, 335] on div "home_2 Start point Welcome message block_bot_response Bot Response 🔙 Main menu …" at bounding box center [265, 273] width 461 height 478
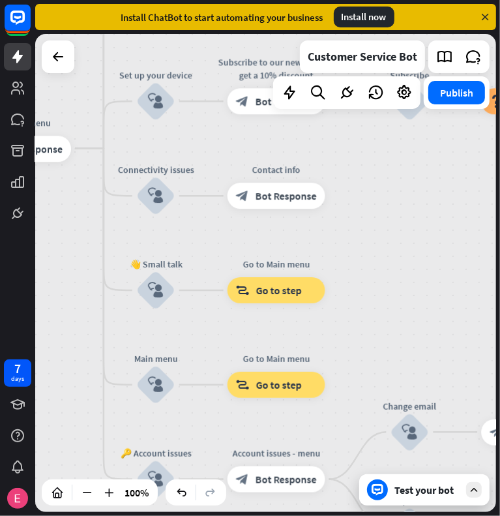
drag, startPoint x: 440, startPoint y: 335, endPoint x: 417, endPoint y: 256, distance: 82.4
click at [417, 256] on div "home_2 Start point Welcome message block_bot_response Bot Response 🔙 Main menu …" at bounding box center [265, 273] width 461 height 478
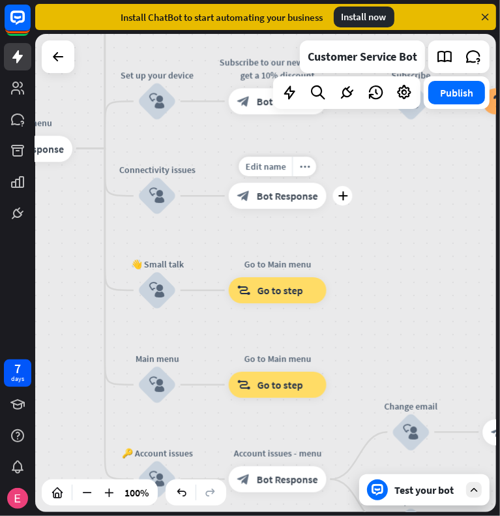
click at [284, 203] on div "block_bot_response Bot Response" at bounding box center [278, 196] width 98 height 26
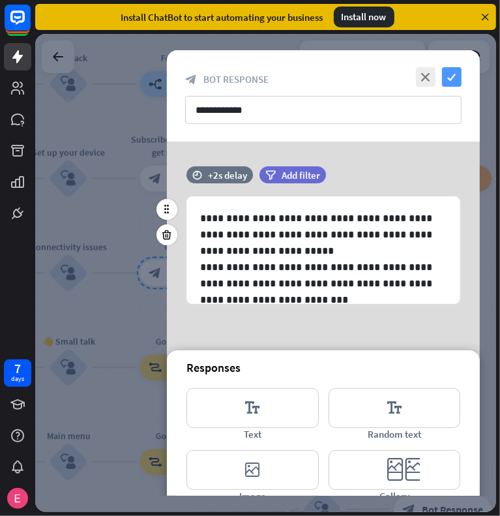
click at [457, 76] on icon "check" at bounding box center [452, 77] width 20 height 20
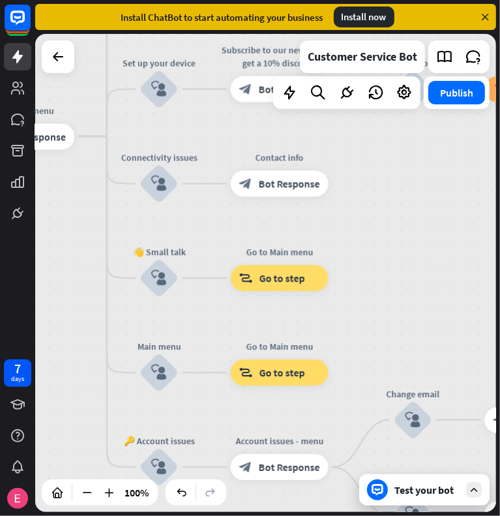
drag, startPoint x: 359, startPoint y: 367, endPoint x: 450, endPoint y: 277, distance: 127.8
click at [450, 277] on div "home_2 Start point Welcome message block_bot_response Bot Response 🔙 Main menu …" at bounding box center [265, 273] width 461 height 478
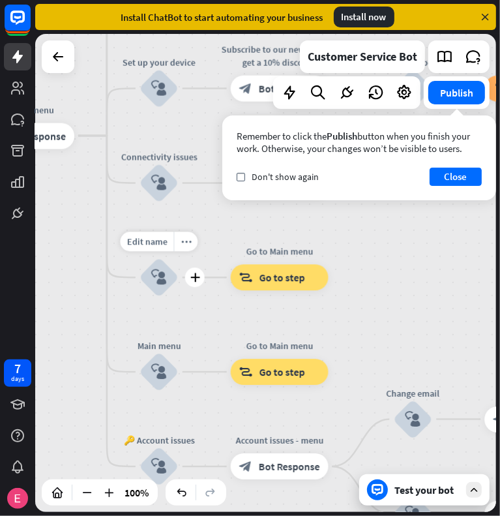
click at [149, 276] on div "block_user_input" at bounding box center [159, 277] width 39 height 39
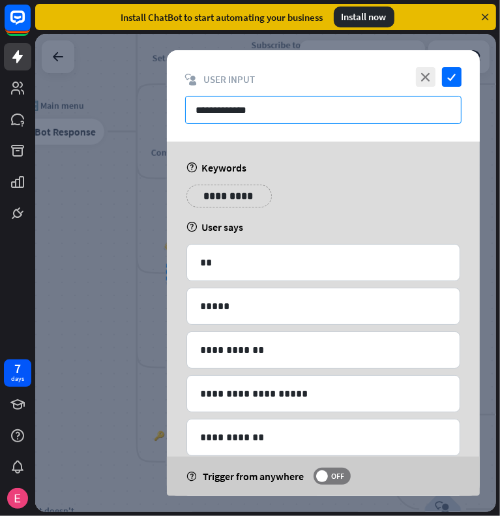
drag, startPoint x: 277, startPoint y: 115, endPoint x: 179, endPoint y: 100, distance: 99.6
click at [179, 100] on div "**********" at bounding box center [323, 95] width 313 height 91
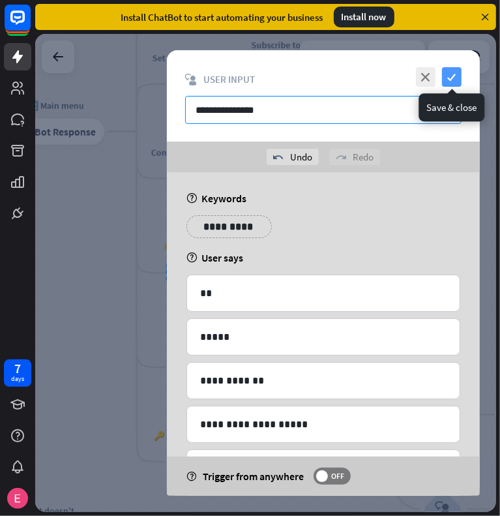
type input "**********"
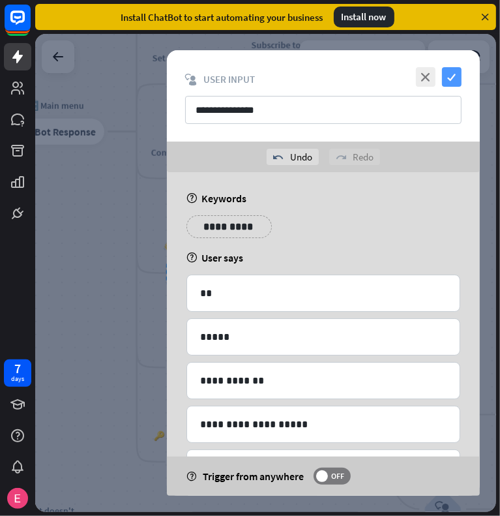
click at [457, 81] on icon "check" at bounding box center [452, 77] width 20 height 20
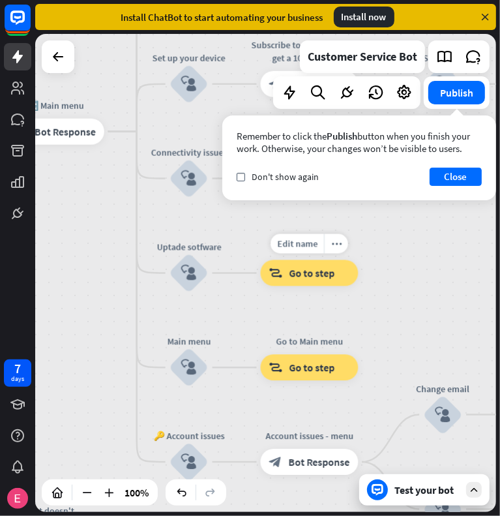
click at [290, 273] on span "Go to step" at bounding box center [313, 273] width 46 height 13
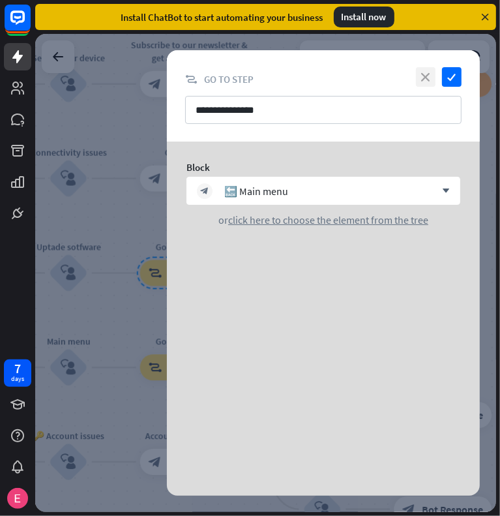
click at [428, 79] on icon "close" at bounding box center [426, 77] width 20 height 20
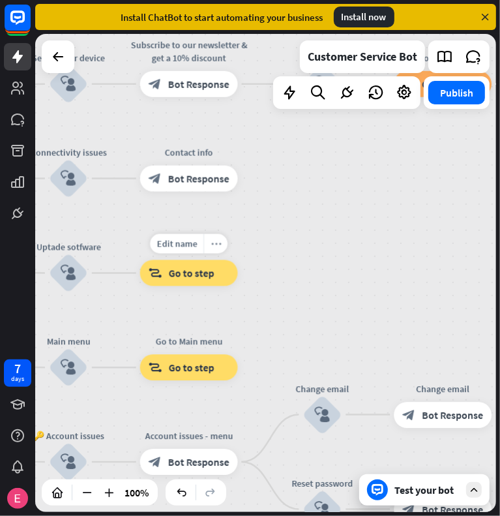
click at [217, 241] on icon "more_horiz" at bounding box center [216, 244] width 10 height 10
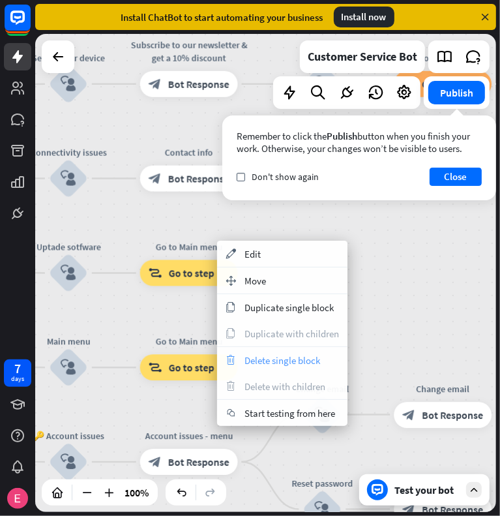
click at [284, 363] on span "Delete single block" at bounding box center [283, 360] width 76 height 12
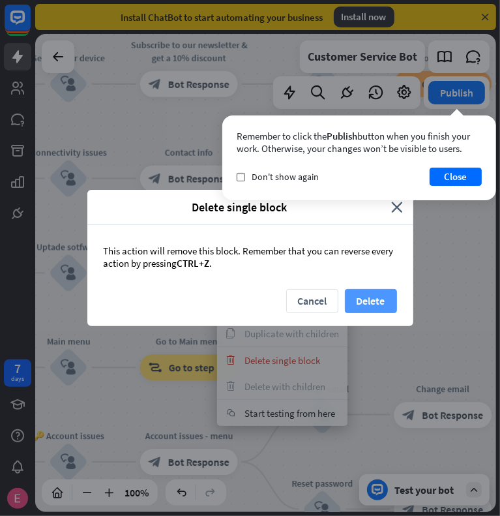
click at [381, 298] on button "Delete" at bounding box center [371, 301] width 52 height 24
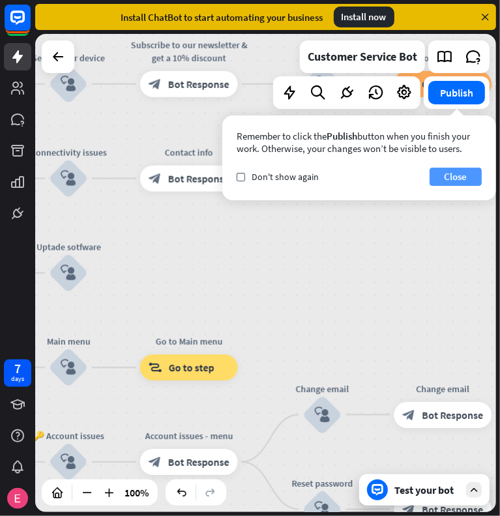
click at [468, 184] on button "Close" at bounding box center [456, 177] width 52 height 18
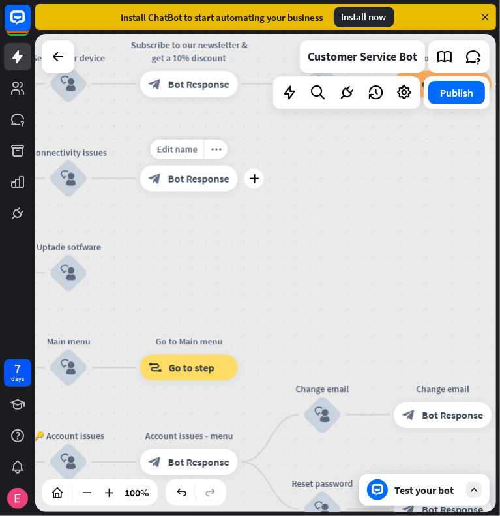
click at [206, 183] on span "Bot Response" at bounding box center [198, 178] width 61 height 13
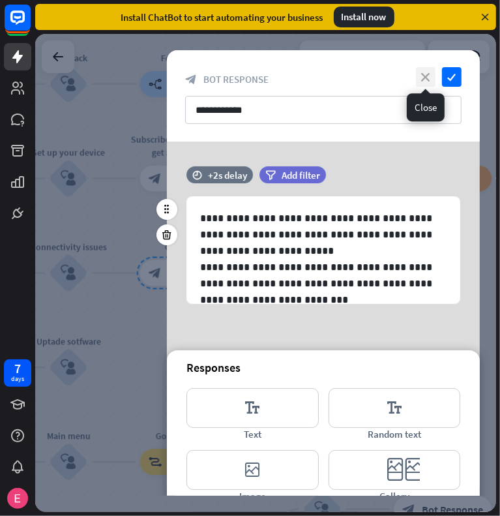
click at [422, 76] on icon "close" at bounding box center [426, 77] width 20 height 20
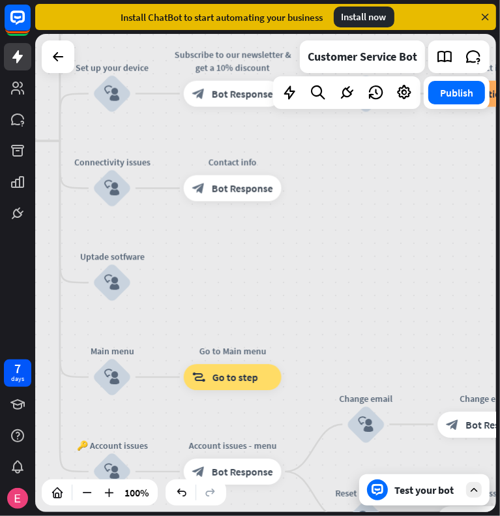
drag, startPoint x: 355, startPoint y: 320, endPoint x: 397, endPoint y: 239, distance: 91.3
click at [397, 239] on div "home_2 Start point Welcome message block_bot_response Bot Response 🔙 Main menu …" at bounding box center [265, 273] width 461 height 478
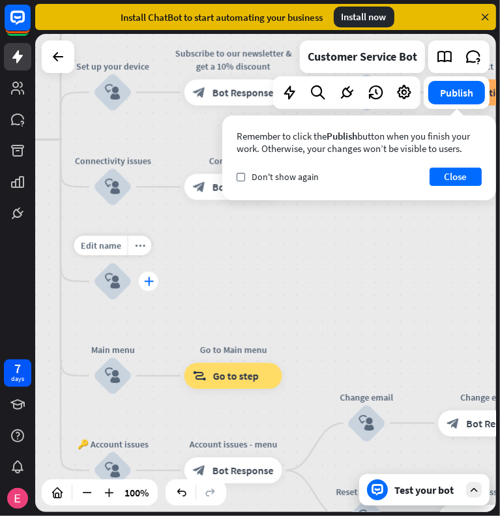
click at [148, 281] on icon "plus" at bounding box center [149, 281] width 10 height 9
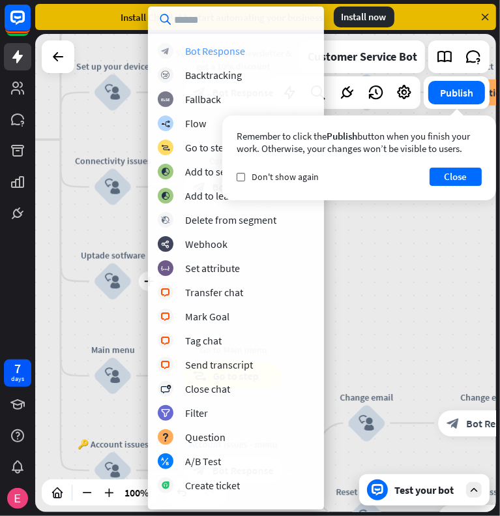
click at [214, 50] on div "Bot Response" at bounding box center [215, 50] width 60 height 13
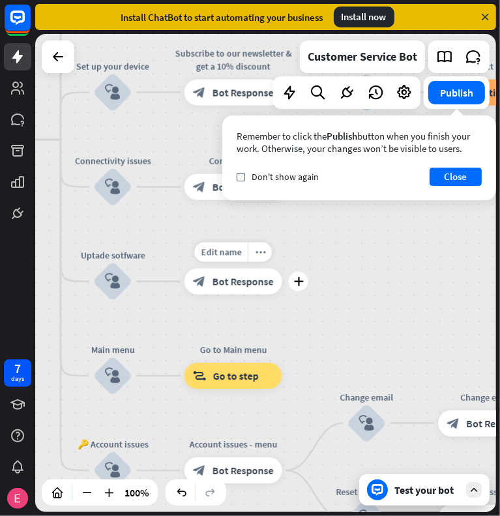
click at [245, 284] on span "Bot Response" at bounding box center [243, 281] width 61 height 13
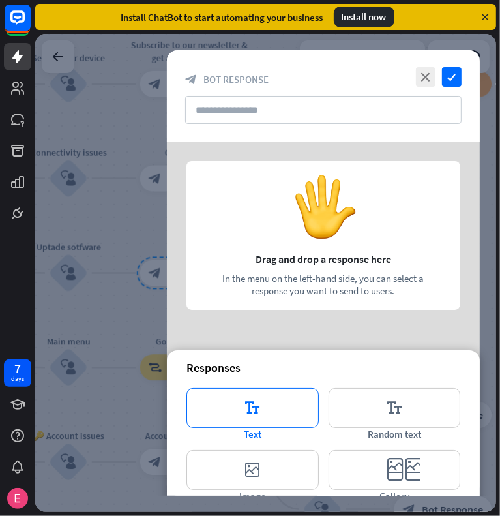
click at [249, 426] on icon "editor_text" at bounding box center [253, 408] width 132 height 40
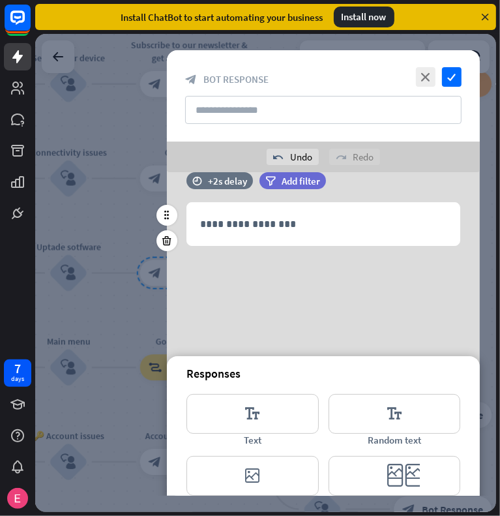
scroll to position [25, 0]
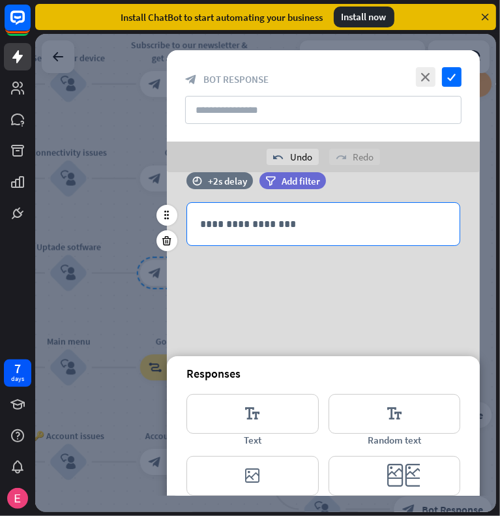
click at [412, 222] on p "**********" at bounding box center [323, 224] width 247 height 16
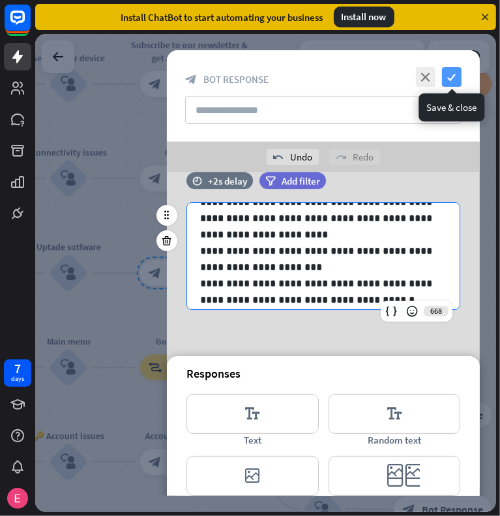
click at [457, 73] on icon "check" at bounding box center [452, 77] width 20 height 20
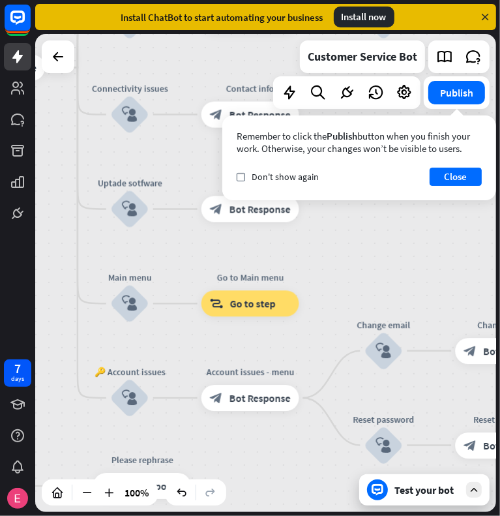
drag, startPoint x: 371, startPoint y: 315, endPoint x: 433, endPoint y: 243, distance: 95.3
click at [433, 243] on div "home_2 Start point Welcome message block_bot_response Bot Response 🔙 Main menu …" at bounding box center [265, 273] width 461 height 478
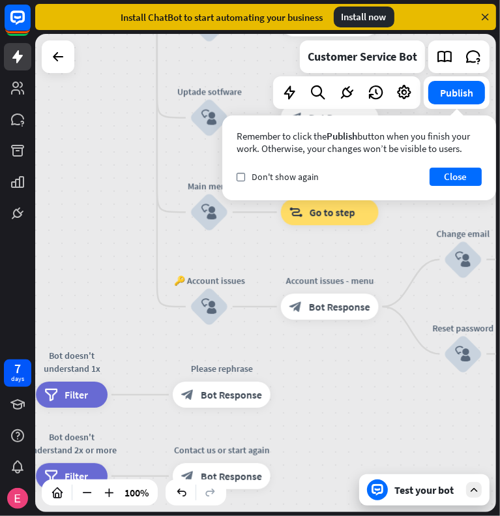
drag, startPoint x: 433, startPoint y: 243, endPoint x: 526, endPoint y: 159, distance: 125.6
click at [500, 159] on html "7 days close Product Help First steps Get started with ChatBot Help Center Foll…" at bounding box center [250, 258] width 500 height 516
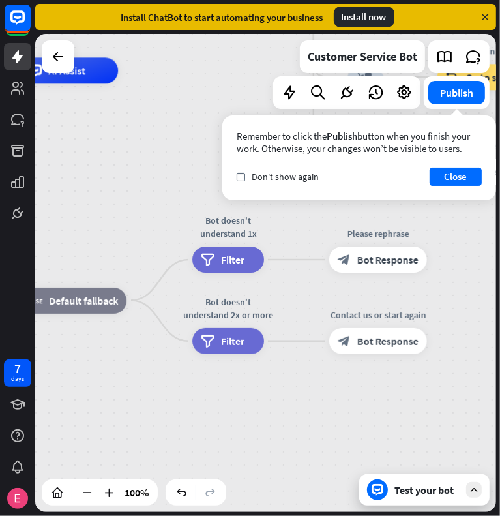
drag, startPoint x: 410, startPoint y: 428, endPoint x: 553, endPoint y: 296, distance: 195.3
click at [500, 296] on html "7 days close Product Help First steps Get started with ChatBot Help Center Foll…" at bounding box center [250, 258] width 500 height 516
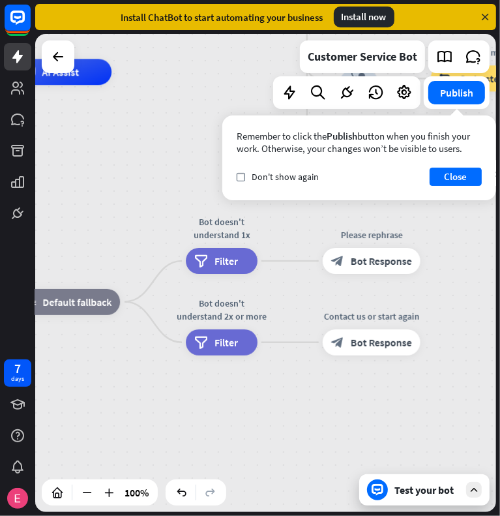
drag, startPoint x: 152, startPoint y: 425, endPoint x: 142, endPoint y: 425, distance: 9.8
click at [142, 425] on div "home_2 Start point Welcome message block_bot_response Bot Response 🔙 Main menu …" at bounding box center [81, 311] width 461 height 478
click at [412, 490] on div "Test your bot" at bounding box center [427, 489] width 65 height 13
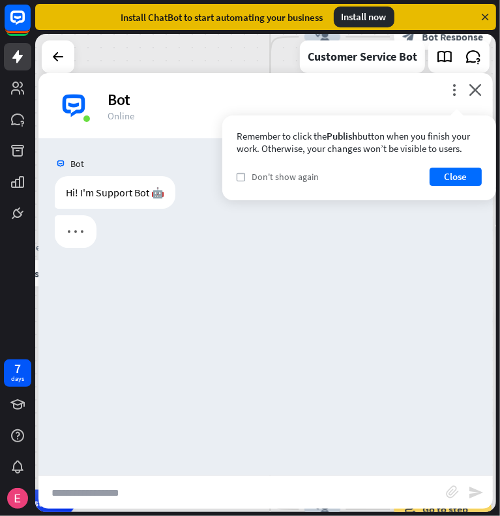
click at [246, 175] on div "check Don't show again" at bounding box center [278, 177] width 82 height 12
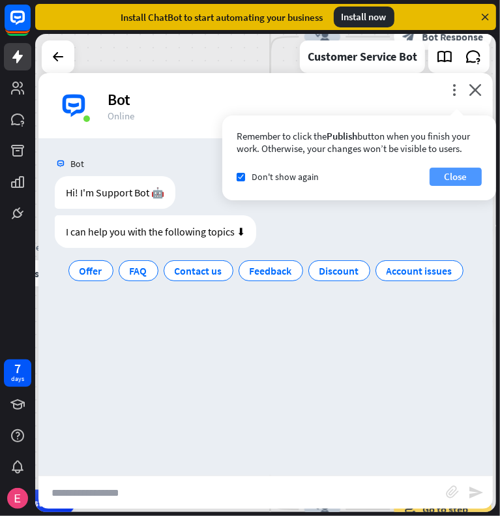
click at [461, 173] on button "Close" at bounding box center [456, 177] width 52 height 18
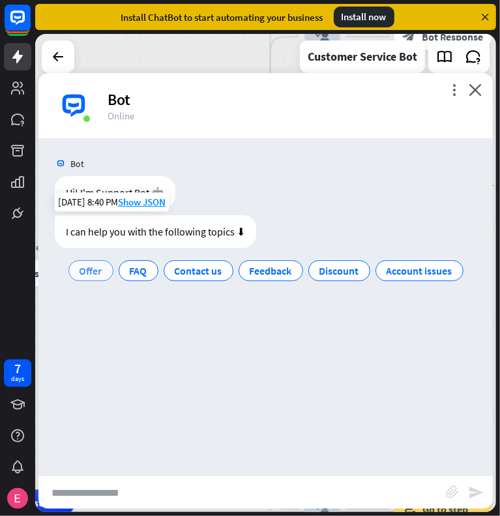
click at [83, 271] on span "Offer" at bounding box center [91, 270] width 23 height 13
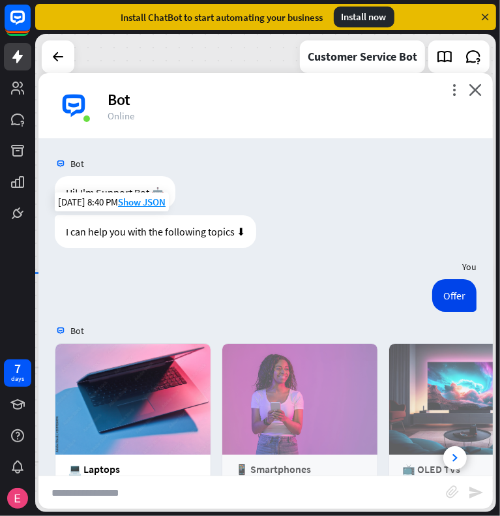
scroll to position [161, 0]
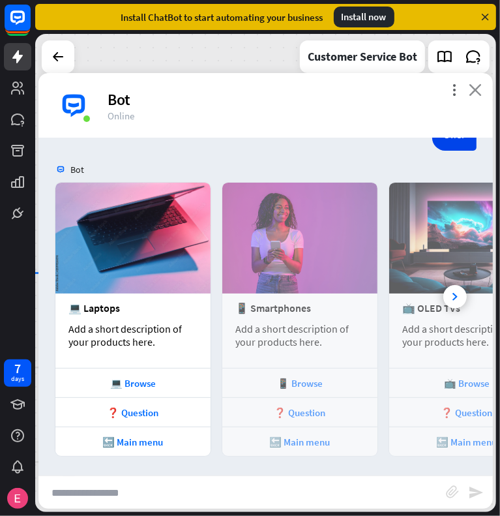
click at [475, 91] on icon "close" at bounding box center [475, 90] width 13 height 12
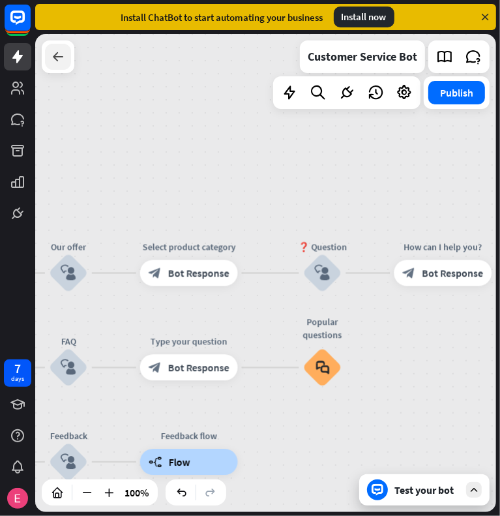
click at [60, 57] on icon at bounding box center [58, 57] width 16 height 16
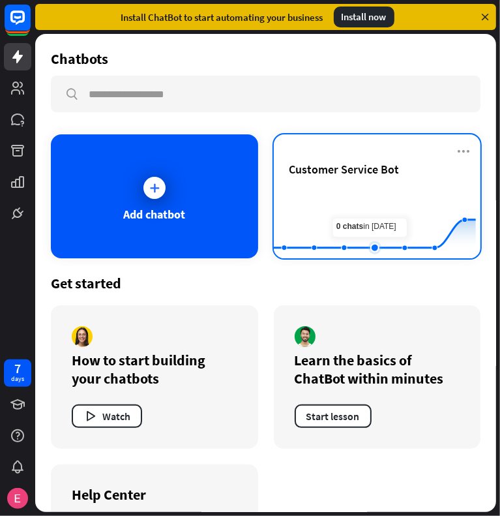
click at [369, 227] on rect at bounding box center [375, 226] width 202 height 82
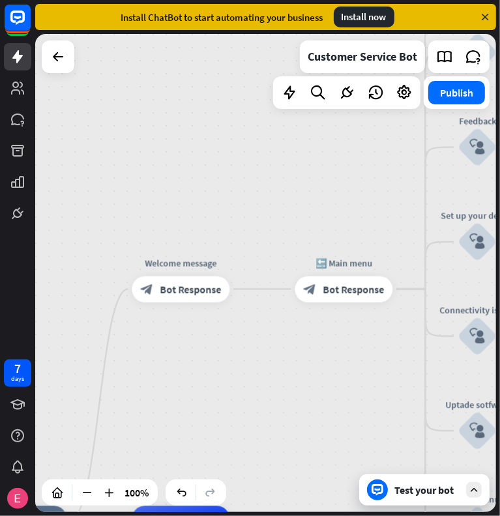
drag, startPoint x: 412, startPoint y: 168, endPoint x: 254, endPoint y: 414, distance: 292.1
click at [254, 414] on div "home_2 Start point Welcome message block_bot_response Bot Response 🔙 Main menu …" at bounding box center [265, 273] width 461 height 478
click at [341, 290] on span "Bot Response" at bounding box center [353, 288] width 61 height 13
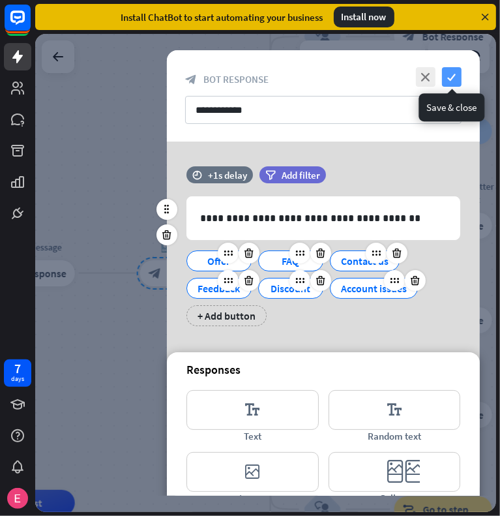
click at [457, 76] on icon "check" at bounding box center [452, 77] width 20 height 20
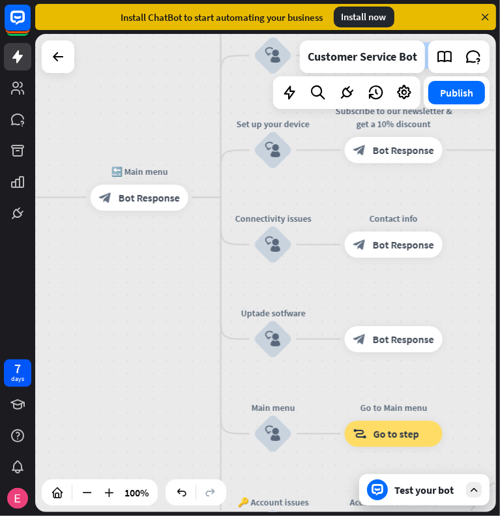
drag, startPoint x: 206, startPoint y: 417, endPoint x: 156, endPoint y: 343, distance: 88.9
click at [156, 343] on div "home_2 Start point Welcome message block_bot_response Bot Response 🔙 Main menu …" at bounding box center [265, 273] width 461 height 478
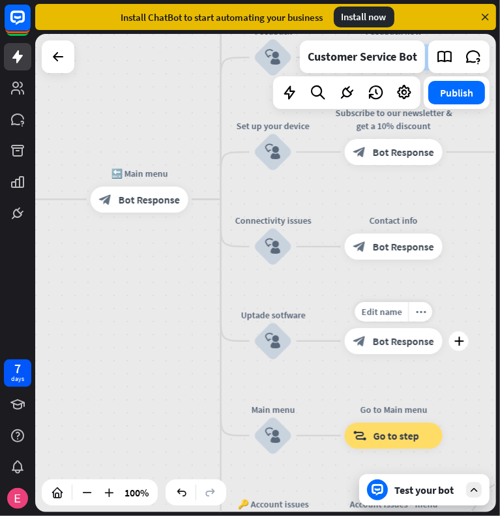
click at [373, 337] on span "Bot Response" at bounding box center [403, 341] width 61 height 13
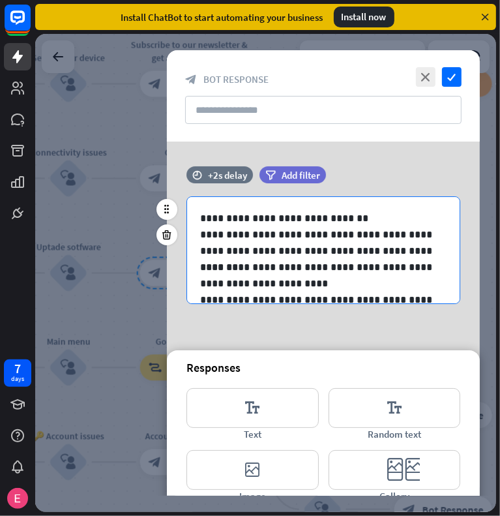
scroll to position [66, 0]
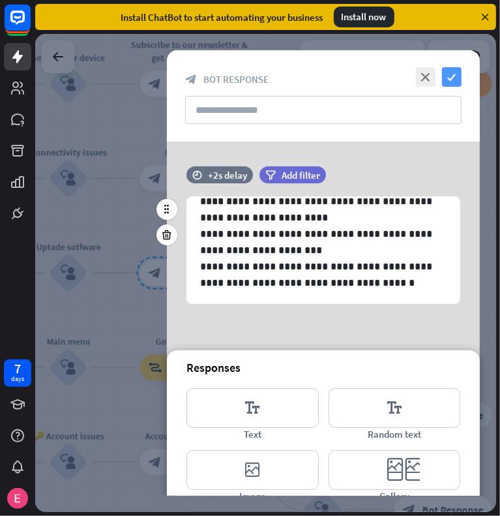
click at [461, 78] on icon "check" at bounding box center [452, 77] width 20 height 20
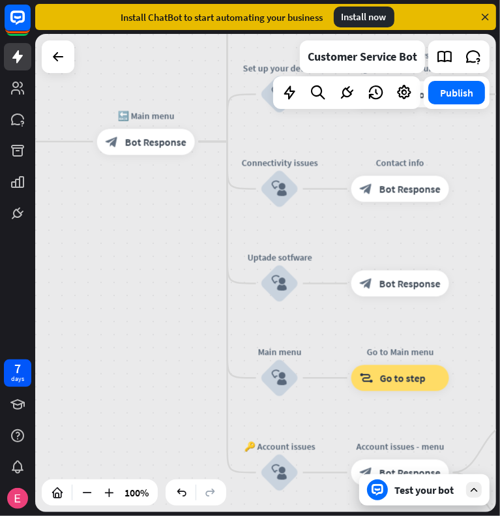
drag, startPoint x: 274, startPoint y: 307, endPoint x: 486, endPoint y: 318, distance: 212.3
click at [486, 318] on div "home_2 Start point Welcome message block_bot_response Bot Response 🔙 Main menu …" at bounding box center [265, 273] width 461 height 478
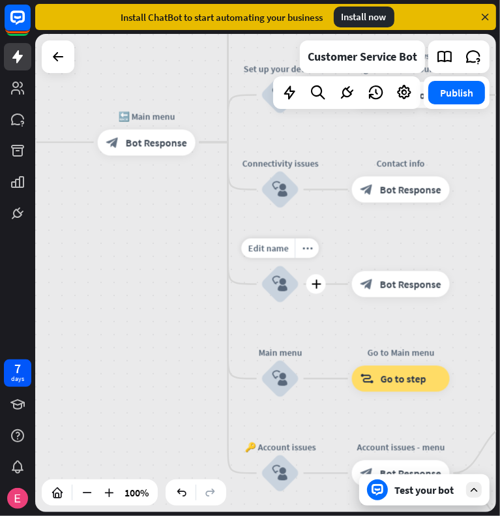
click at [283, 288] on icon "block_user_input" at bounding box center [281, 285] width 16 height 16
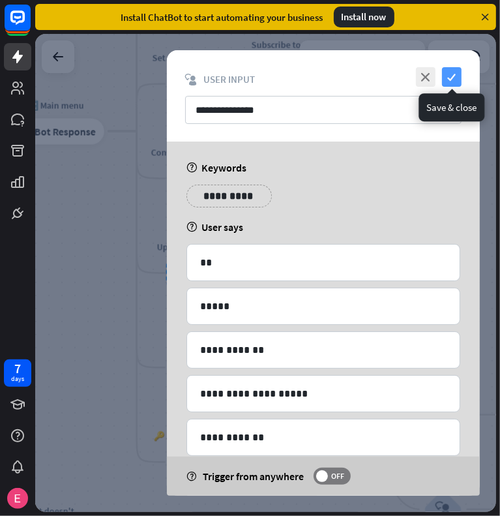
click at [452, 80] on icon "check" at bounding box center [452, 77] width 20 height 20
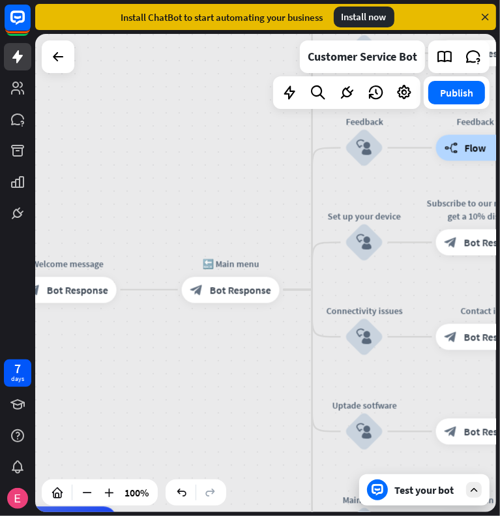
drag, startPoint x: 99, startPoint y: 250, endPoint x: 274, endPoint y: 408, distance: 236.5
click at [274, 408] on div "home_2 Start point Welcome message block_bot_response Bot Response 🔙 Main menu …" at bounding box center [265, 273] width 461 height 478
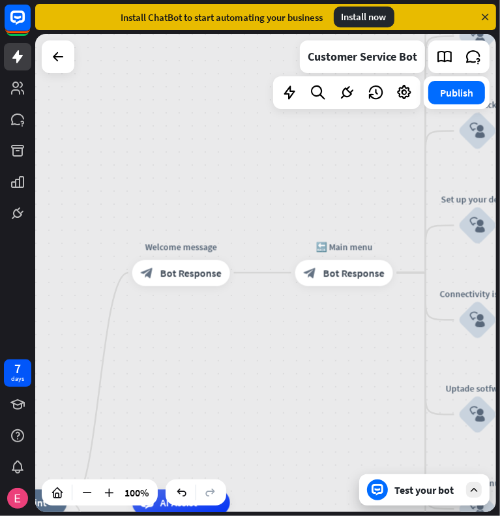
drag, startPoint x: 256, startPoint y: 388, endPoint x: 374, endPoint y: 371, distance: 119.3
click at [374, 371] on div "home_2 Start point Welcome message block_bot_response Bot Response 🔙 Main menu …" at bounding box center [265, 273] width 461 height 478
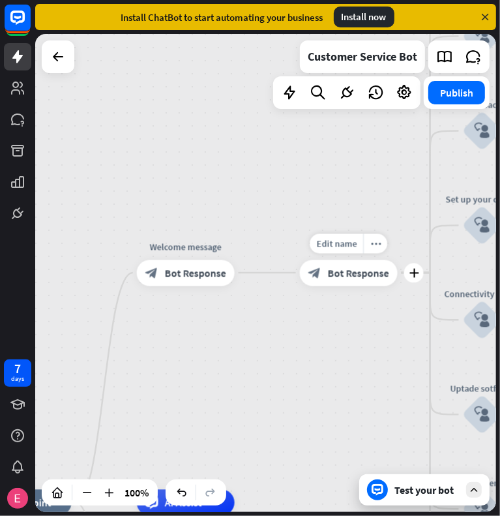
click at [361, 279] on div "block_bot_response Bot Response" at bounding box center [349, 273] width 98 height 26
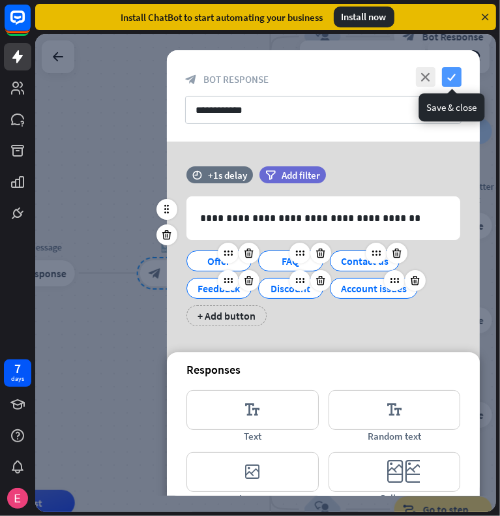
click at [455, 78] on icon "check" at bounding box center [452, 77] width 20 height 20
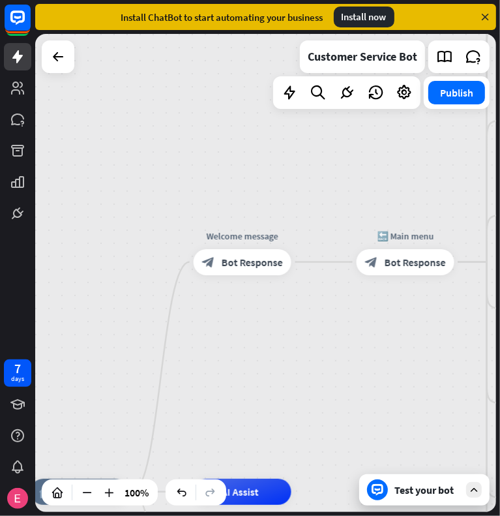
drag, startPoint x: 151, startPoint y: 325, endPoint x: 374, endPoint y: 313, distance: 222.8
click at [374, 313] on div "home_2 Start point Welcome message block_bot_response Bot Response 🔙 Main menu …" at bounding box center [265, 273] width 461 height 478
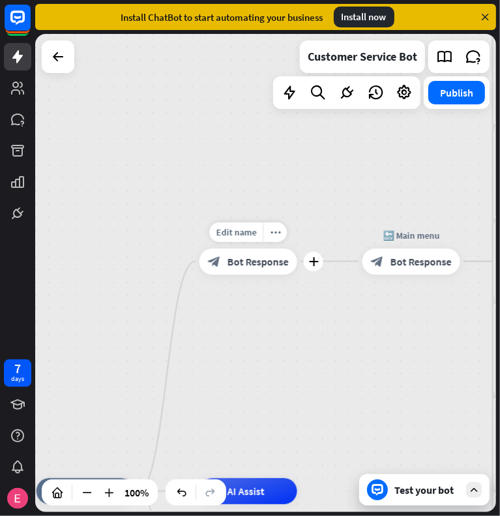
click at [269, 264] on span "Bot Response" at bounding box center [258, 261] width 61 height 13
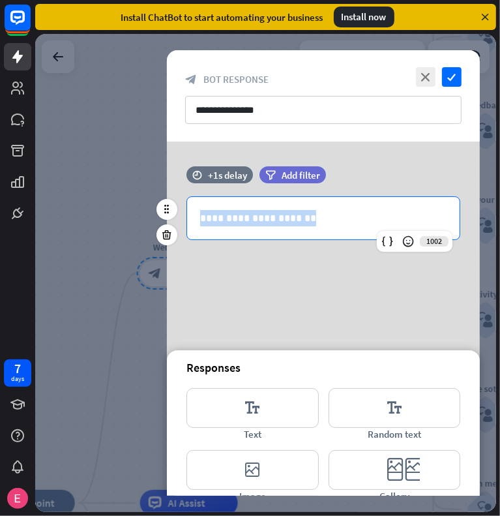
drag, startPoint x: 324, startPoint y: 224, endPoint x: 185, endPoint y: 215, distance: 139.3
click at [185, 215] on div "**********" at bounding box center [323, 218] width 313 height 44
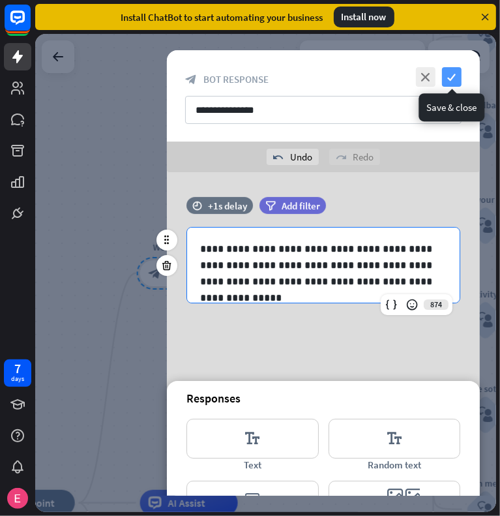
click at [446, 74] on icon "check" at bounding box center [452, 77] width 20 height 20
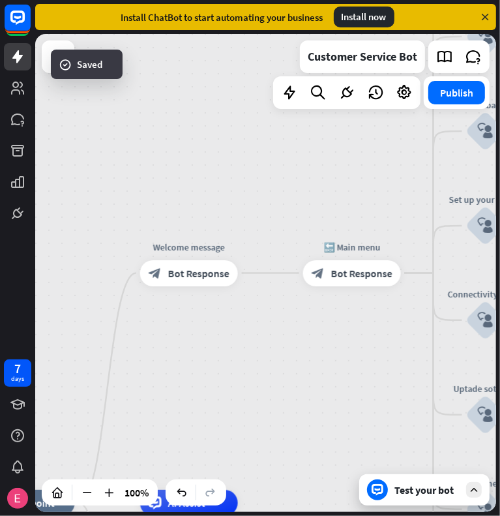
click at [425, 492] on div "Test your bot" at bounding box center [427, 489] width 65 height 13
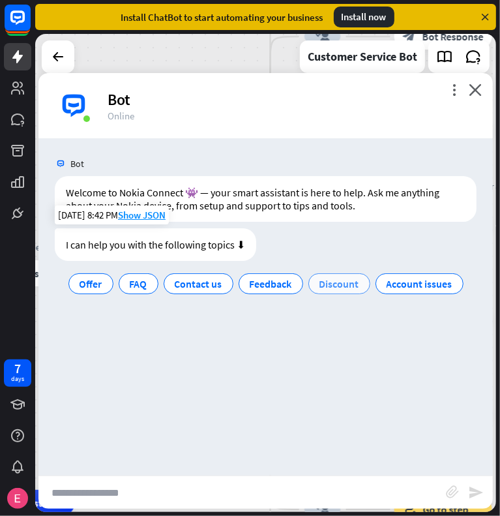
click at [334, 281] on span "Discount" at bounding box center [340, 283] width 40 height 13
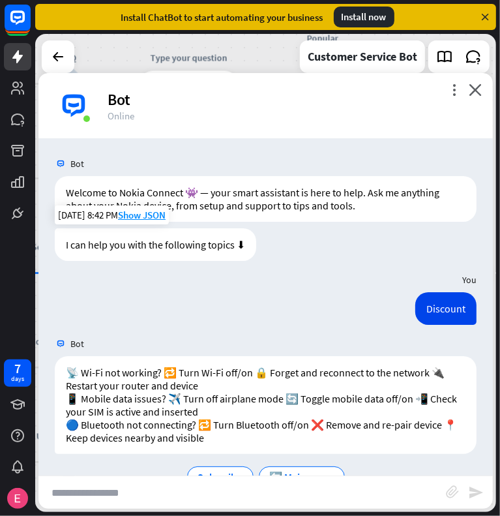
scroll to position [33, 0]
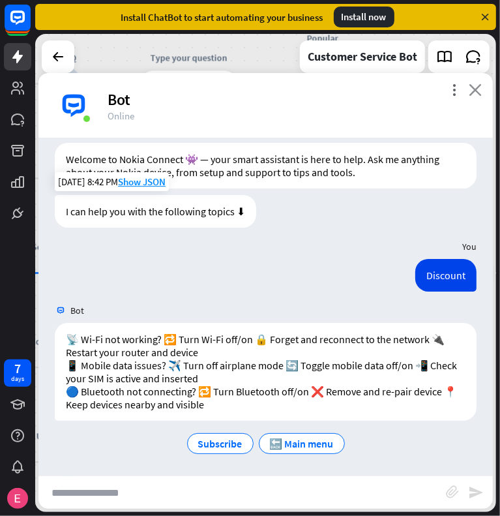
click at [470, 86] on icon "close" at bounding box center [475, 90] width 13 height 12
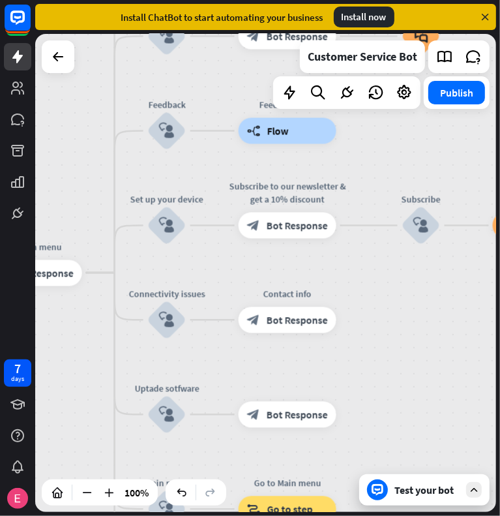
drag, startPoint x: 331, startPoint y: 402, endPoint x: 429, endPoint y: 354, distance: 108.8
click at [429, 354] on div "home_2 Start point Welcome message block_bot_response Bot Response 🔙 Main menu …" at bounding box center [265, 273] width 461 height 478
click at [279, 324] on span "Bot Response" at bounding box center [296, 320] width 61 height 13
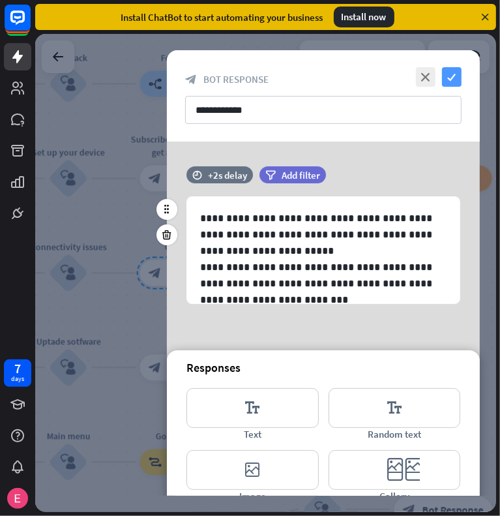
click at [453, 75] on icon "check" at bounding box center [452, 77] width 20 height 20
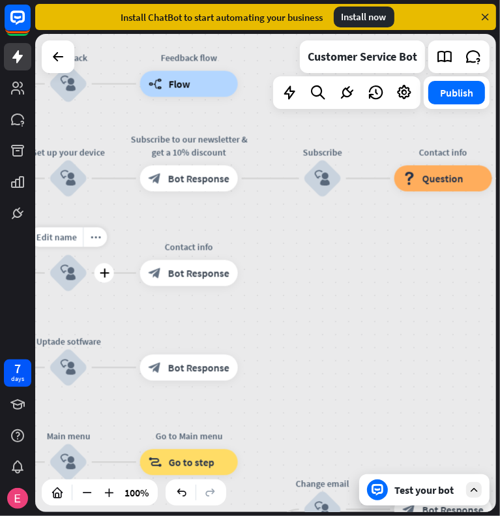
click at [80, 275] on div "block_user_input" at bounding box center [68, 273] width 39 height 39
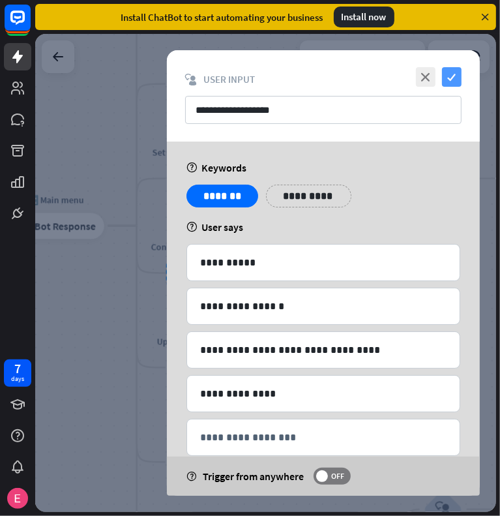
click at [453, 80] on icon "check" at bounding box center [452, 77] width 20 height 20
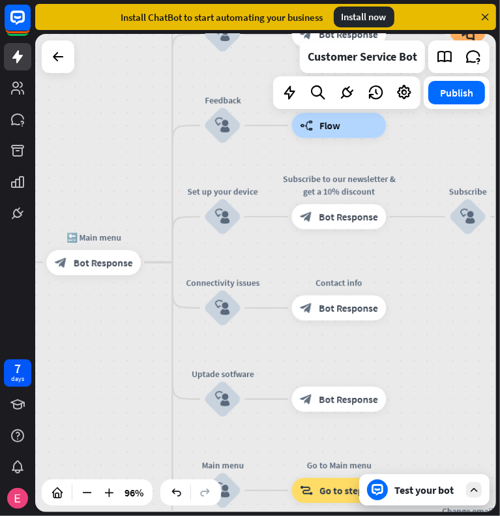
drag, startPoint x: 413, startPoint y: 288, endPoint x: 418, endPoint y: 457, distance: 169.1
click at [418, 457] on div "home_2 Start point Welcome message block_bot_response Bot Response 🔙 Main menu …" at bounding box center [265, 273] width 461 height 478
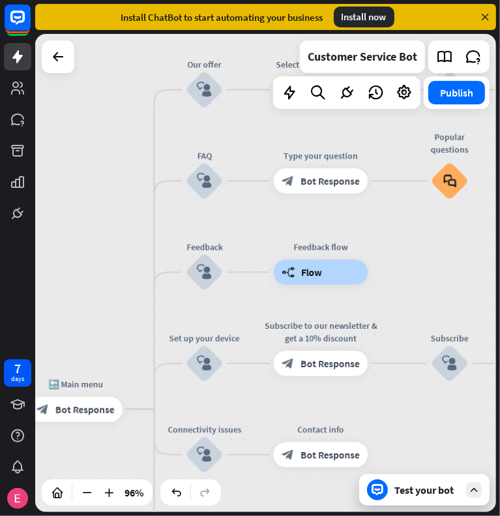
drag, startPoint x: 418, startPoint y: 457, endPoint x: 407, endPoint y: 542, distance: 85.5
click at [407, 515] on html "7 days close Product Help First steps Get started with ChatBot Help Center Foll…" at bounding box center [250, 258] width 500 height 516
